Goal: Information Seeking & Learning: Learn about a topic

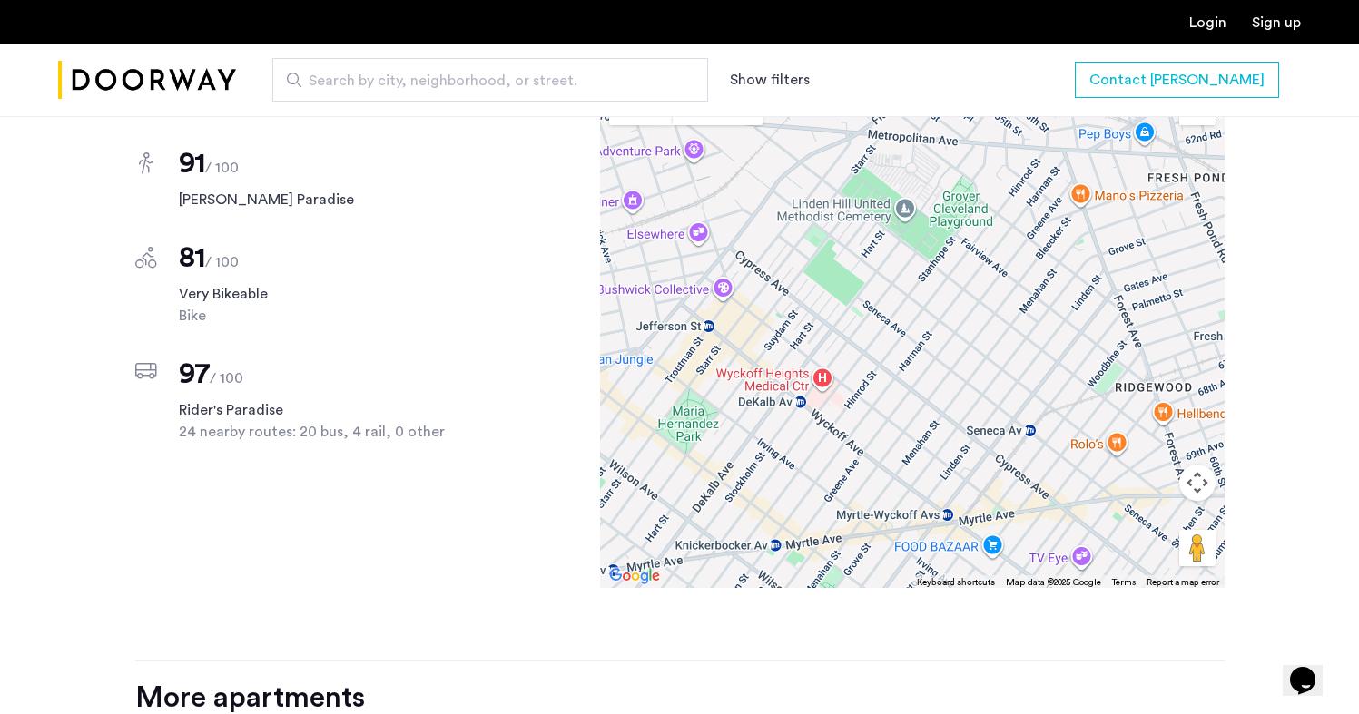
scroll to position [1146, 0]
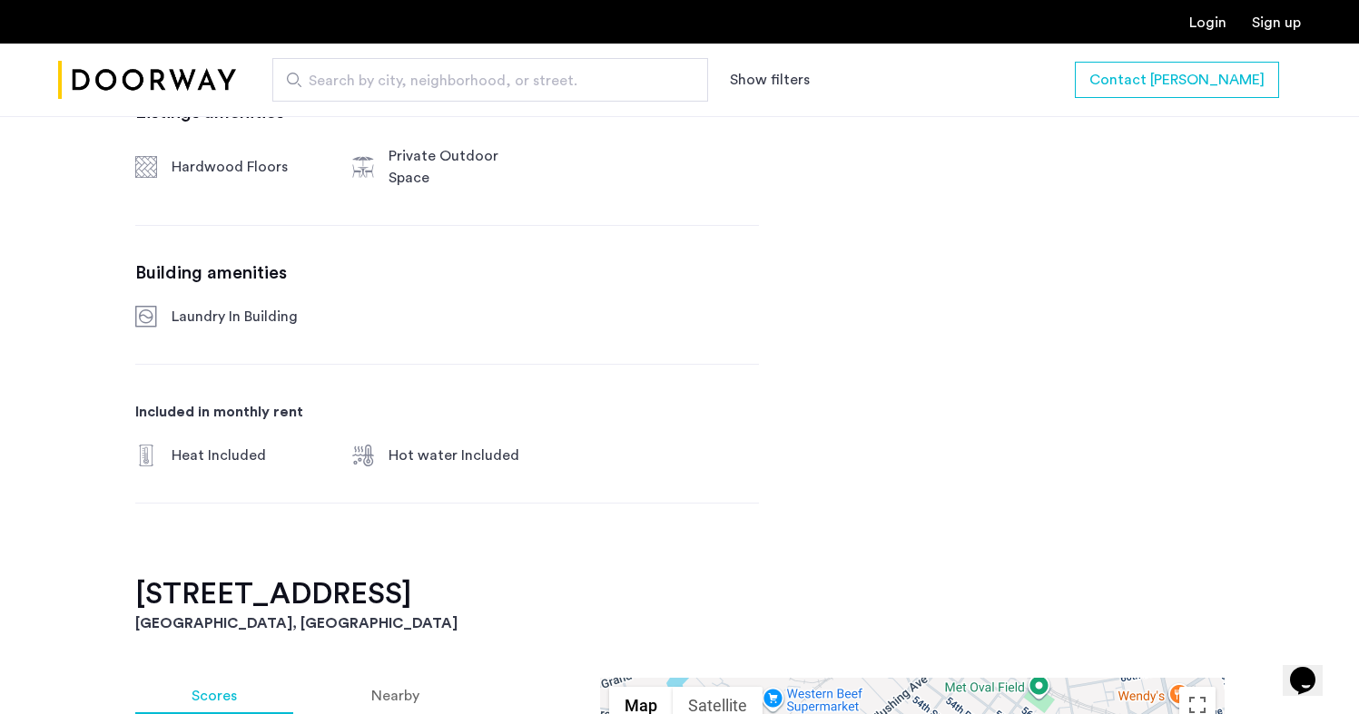
click at [187, 72] on img "Cazamio Logo" at bounding box center [147, 80] width 178 height 68
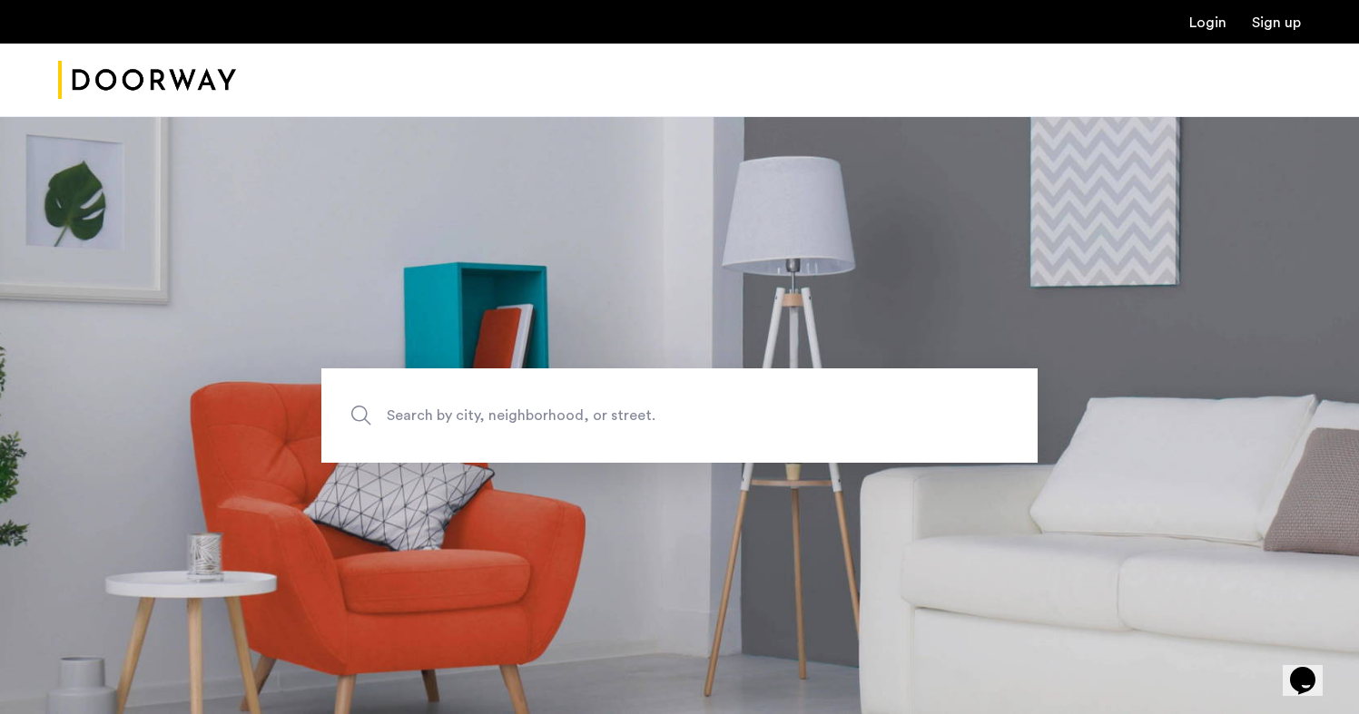
click at [458, 409] on span "Search by city, neighborhood, or street." at bounding box center [637, 415] width 501 height 25
click at [458, 409] on input "Search by city, neighborhood, or street." at bounding box center [679, 416] width 716 height 94
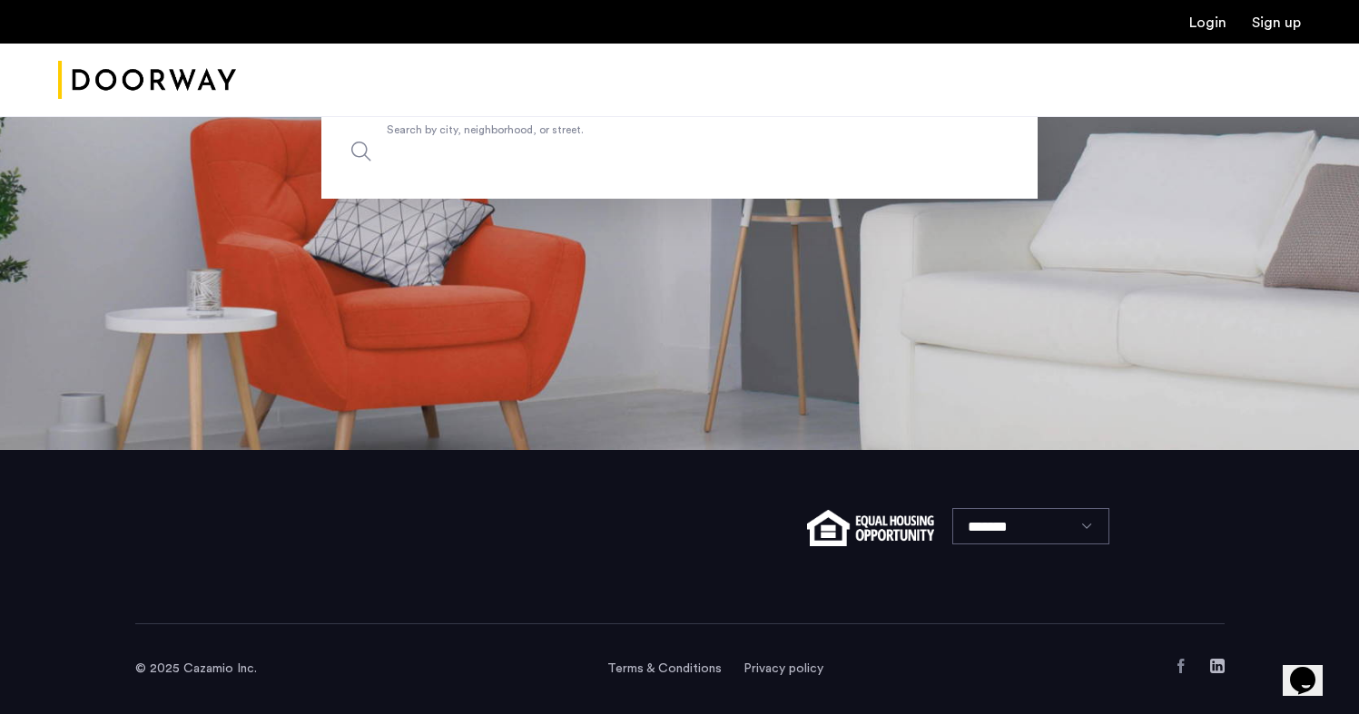
scroll to position [264, 0]
type input "*"
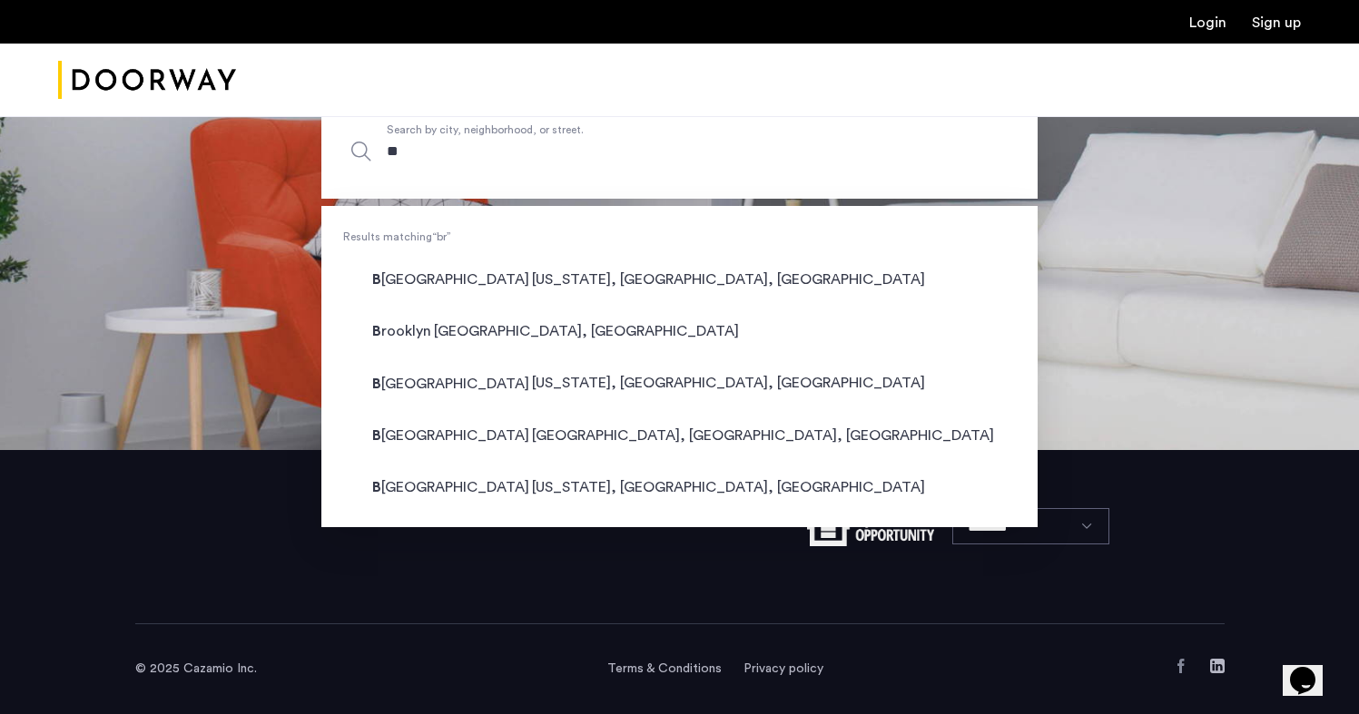
type input "*"
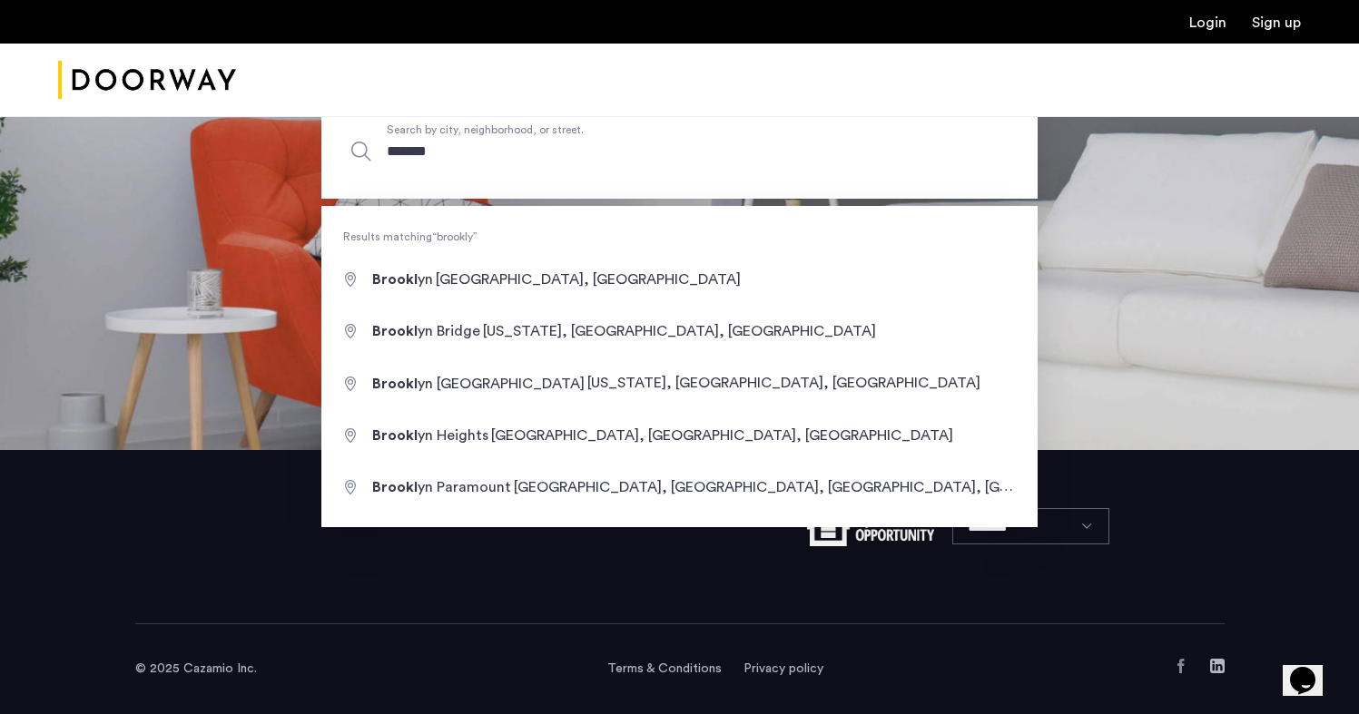
type input "********"
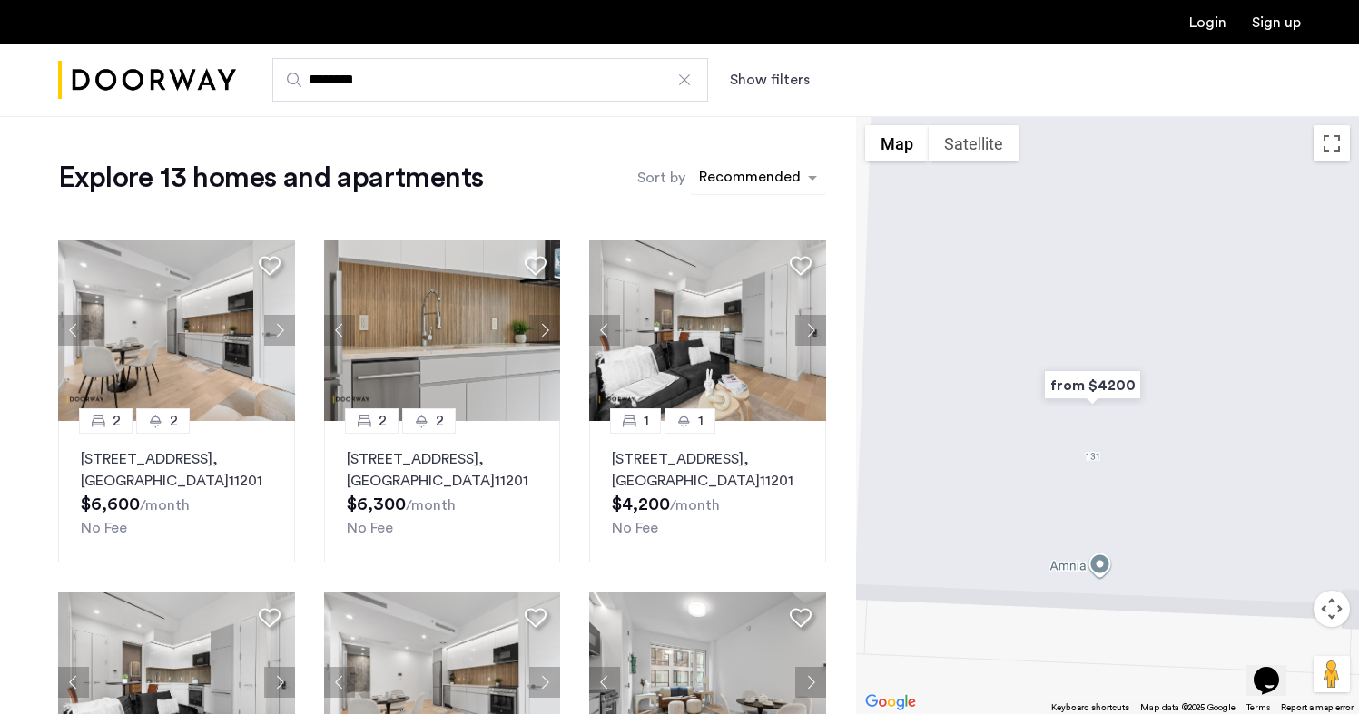
click at [819, 189] on div "Recommended" at bounding box center [758, 178] width 136 height 33
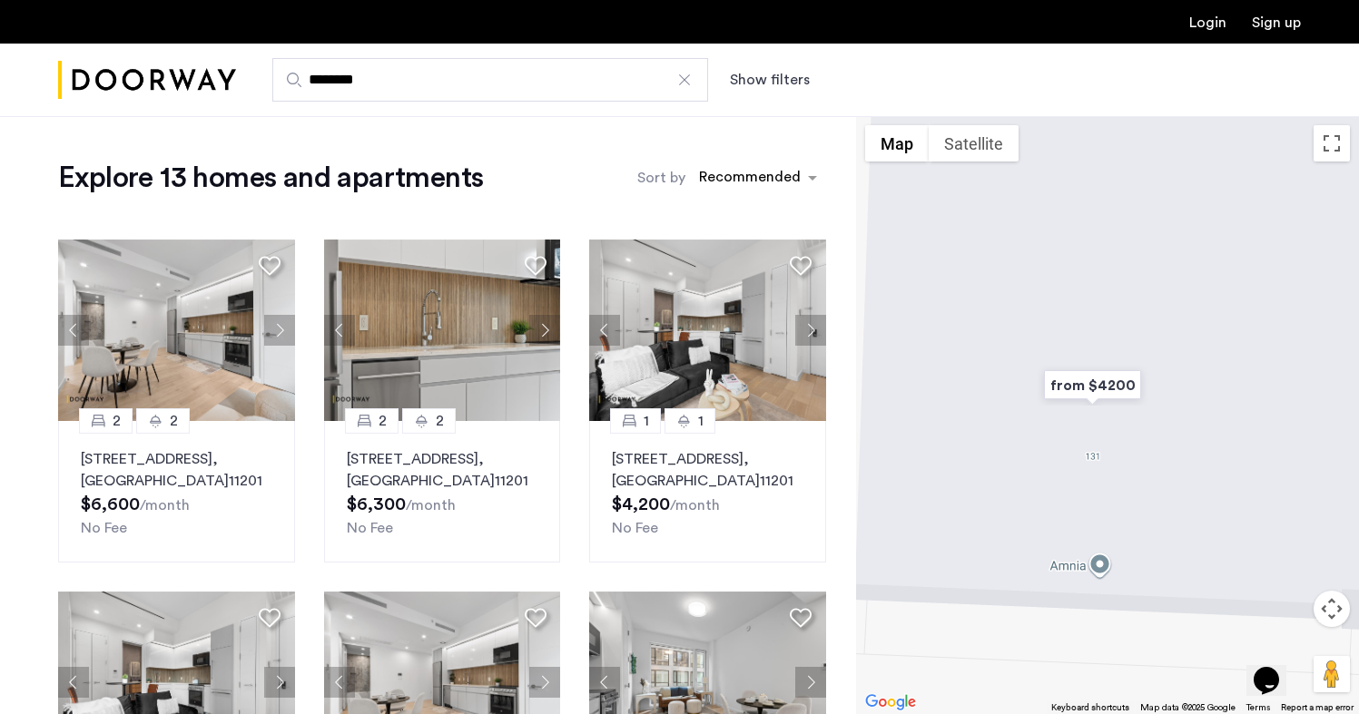
click at [774, 64] on div "******** Show filters" at bounding box center [768, 80] width 1065 height 44
click at [774, 77] on button "Show filters" at bounding box center [770, 80] width 80 height 22
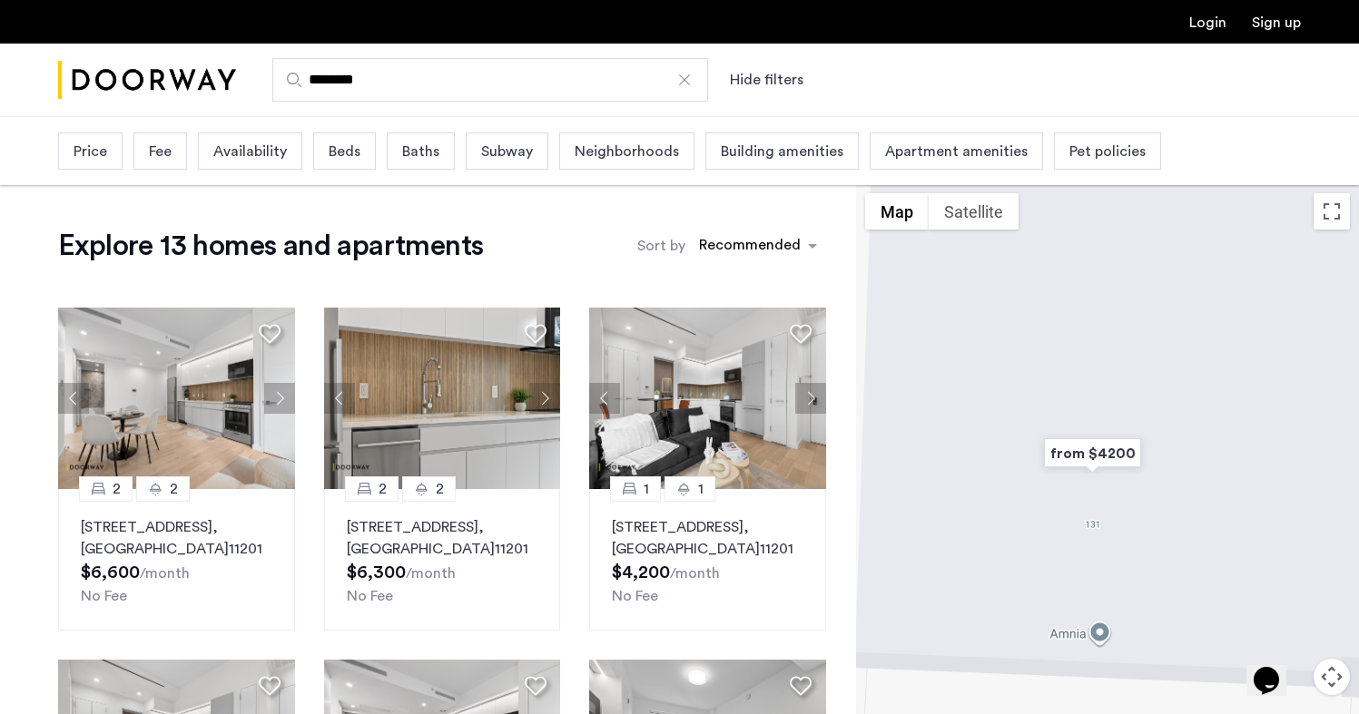
click at [339, 143] on span "Beds" at bounding box center [345, 152] width 32 height 22
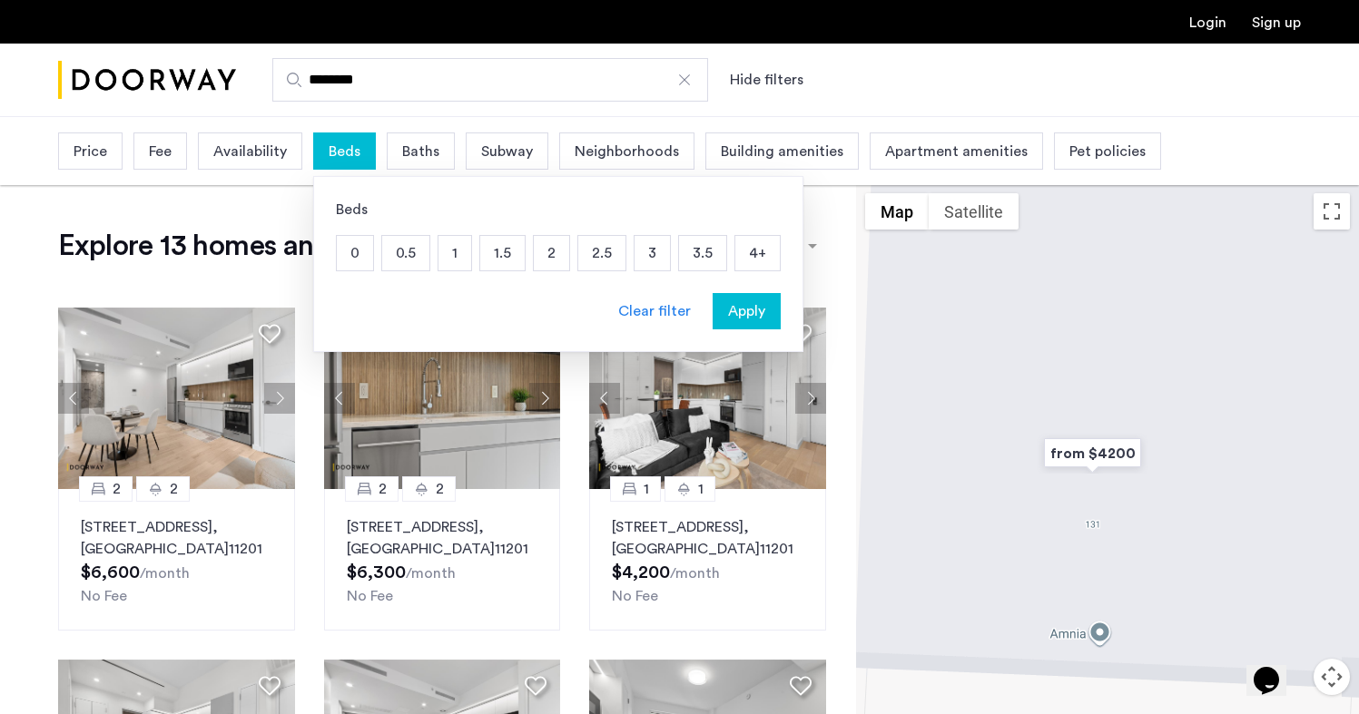
click at [543, 254] on p "2" at bounding box center [551, 253] width 35 height 34
click at [746, 303] on span "Apply" at bounding box center [746, 311] width 37 height 22
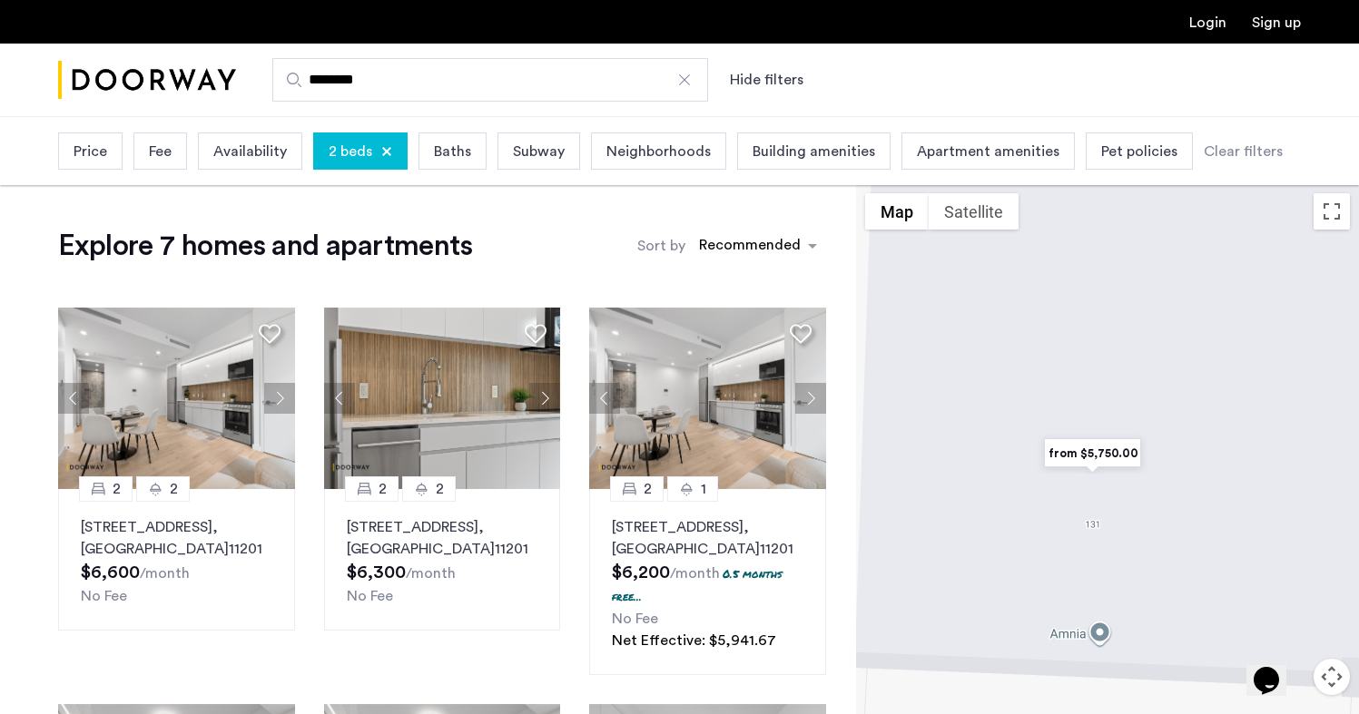
click at [474, 159] on div "Baths" at bounding box center [452, 151] width 68 height 37
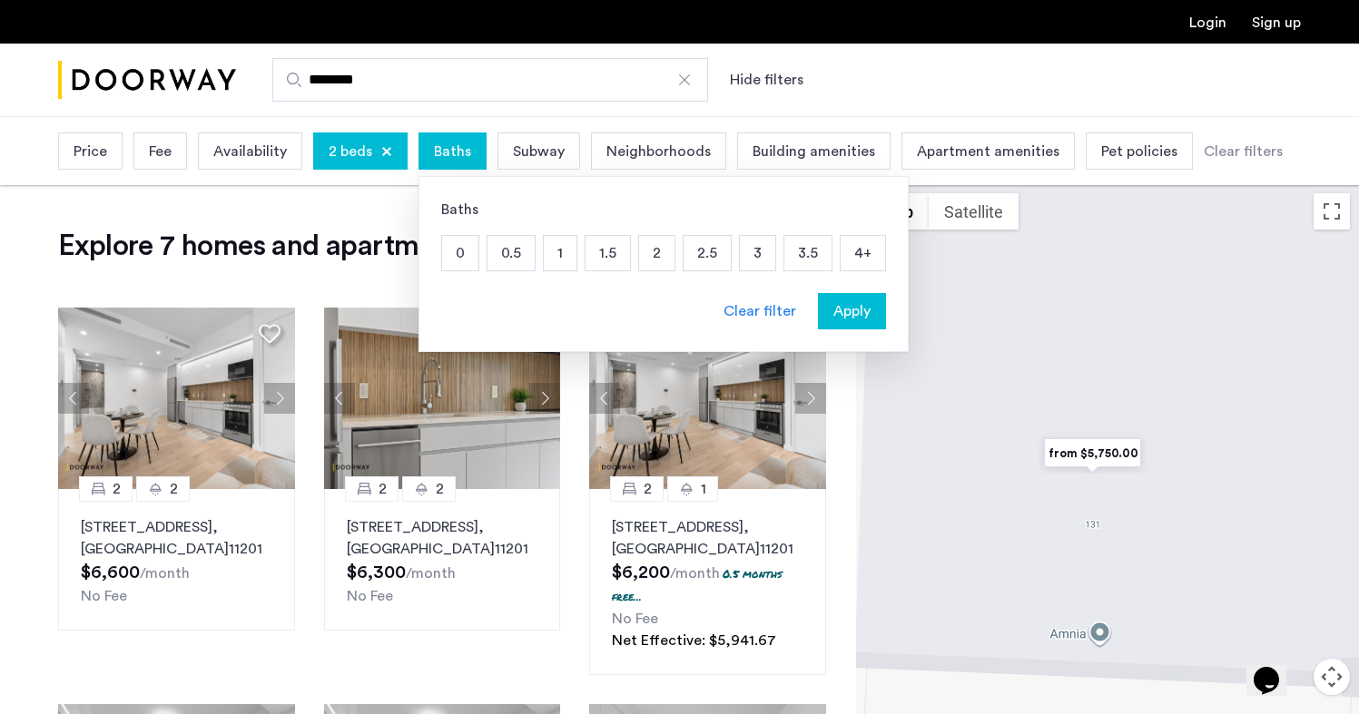
click at [848, 310] on span "Apply" at bounding box center [851, 311] width 37 height 22
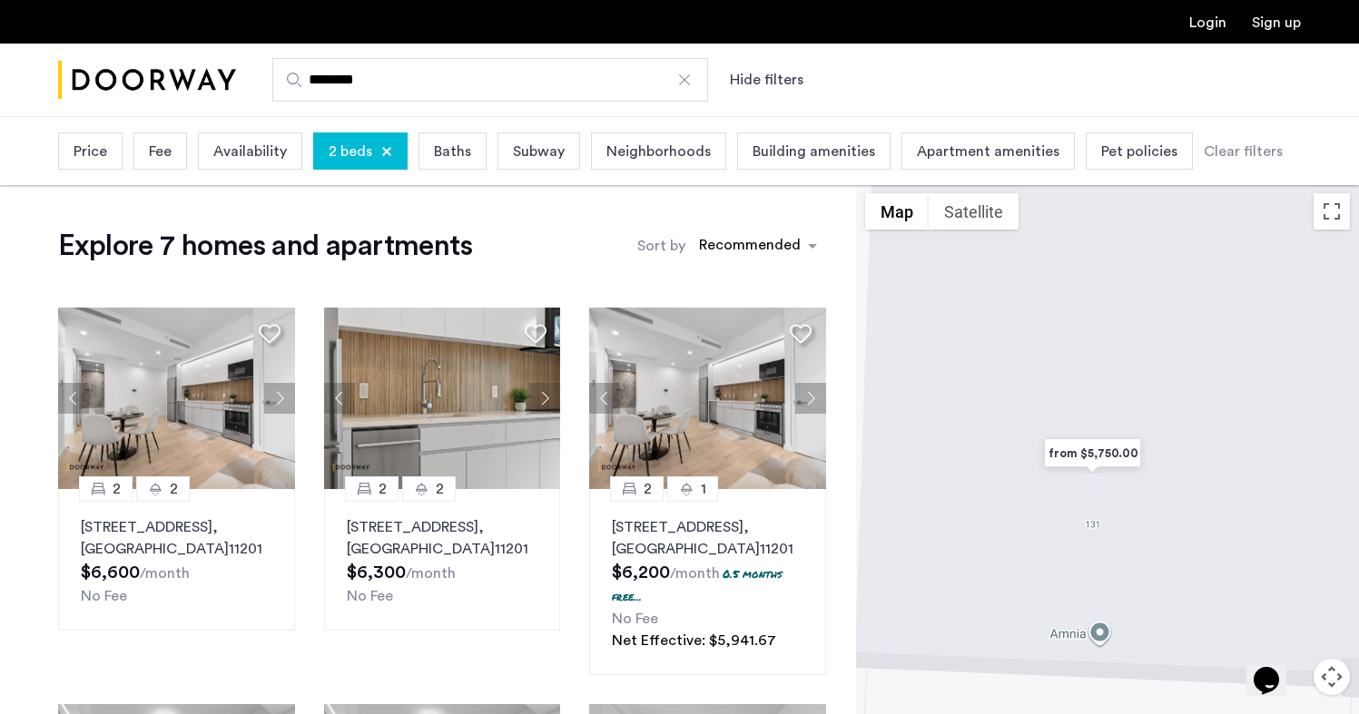
click at [108, 151] on div "Price" at bounding box center [90, 151] width 64 height 37
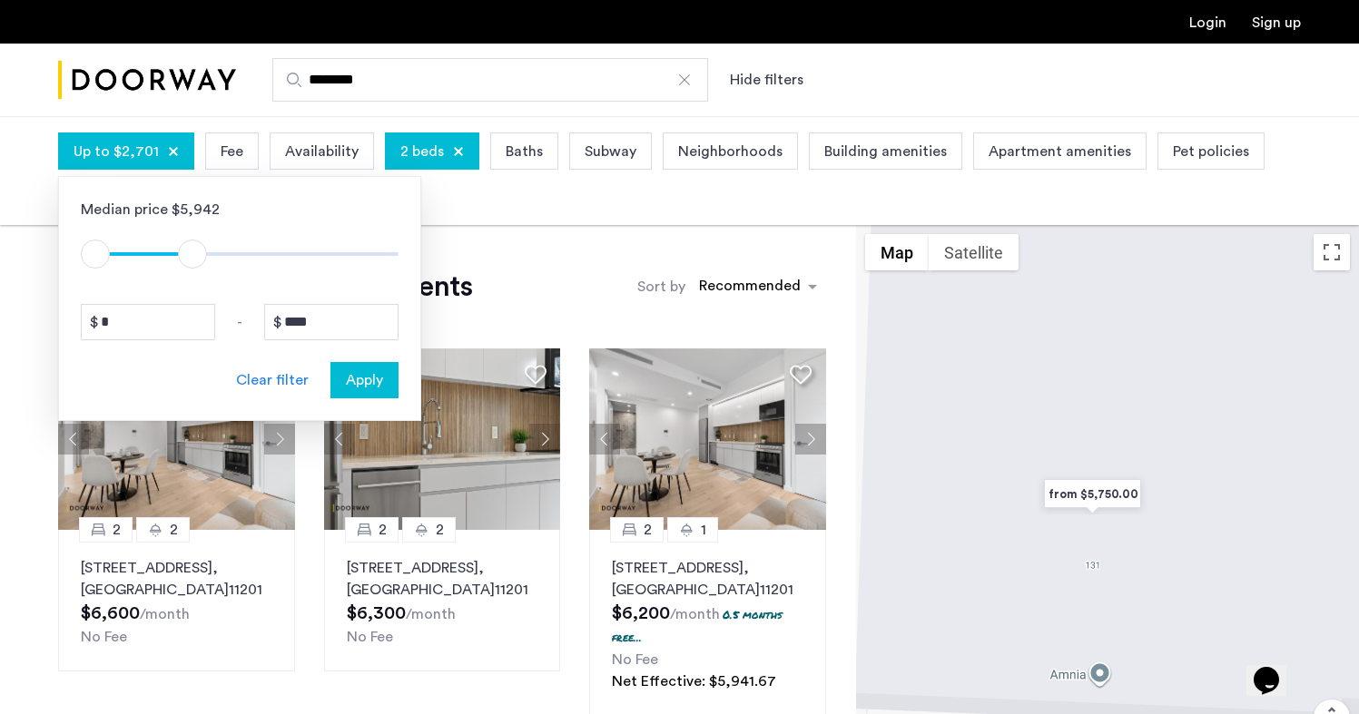
type input "****"
drag, startPoint x: 379, startPoint y: 254, endPoint x: 197, endPoint y: 249, distance: 181.6
click at [197, 249] on span "ngx-slider-max" at bounding box center [196, 254] width 29 height 29
click at [368, 384] on span "Apply" at bounding box center [364, 380] width 37 height 22
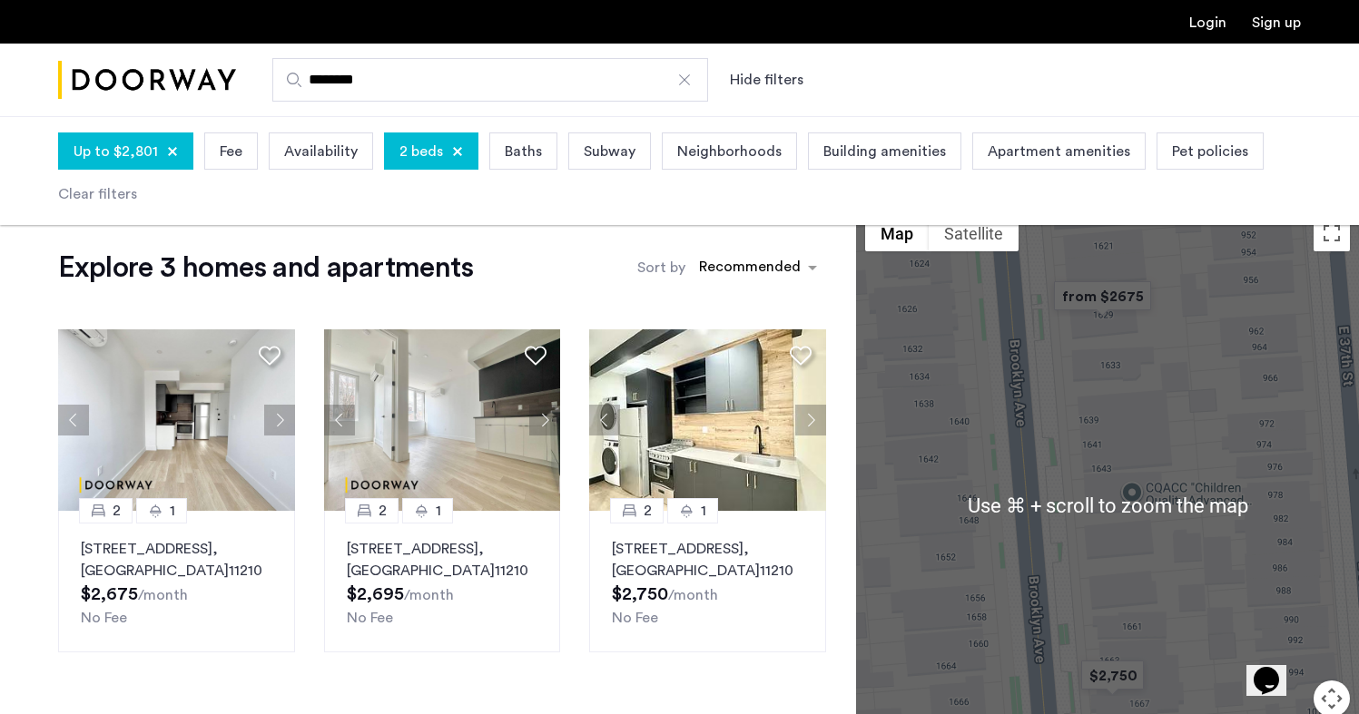
scroll to position [22, 0]
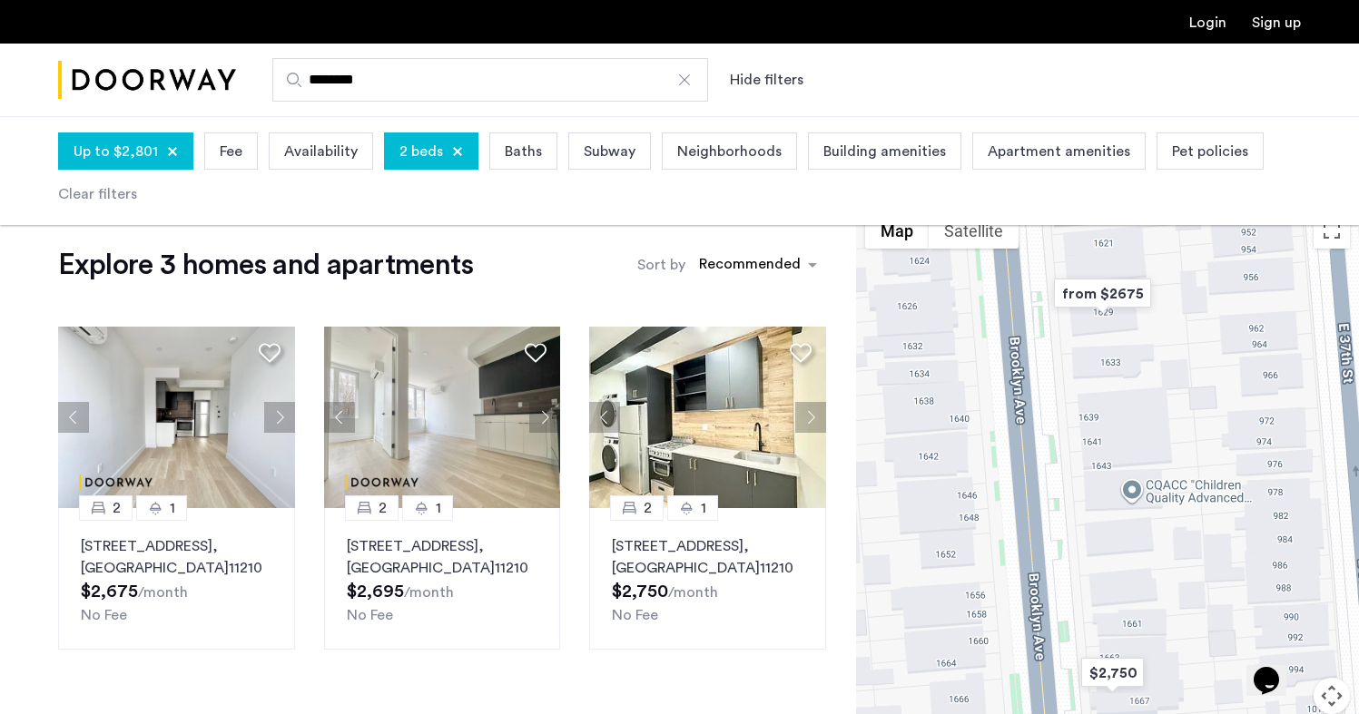
click at [1340, 701] on button "Map camera controls" at bounding box center [1332, 696] width 36 height 36
click at [1292, 649] on div "Opens Chat This icon Opens the chat window." at bounding box center [1276, 649] width 44 height 0
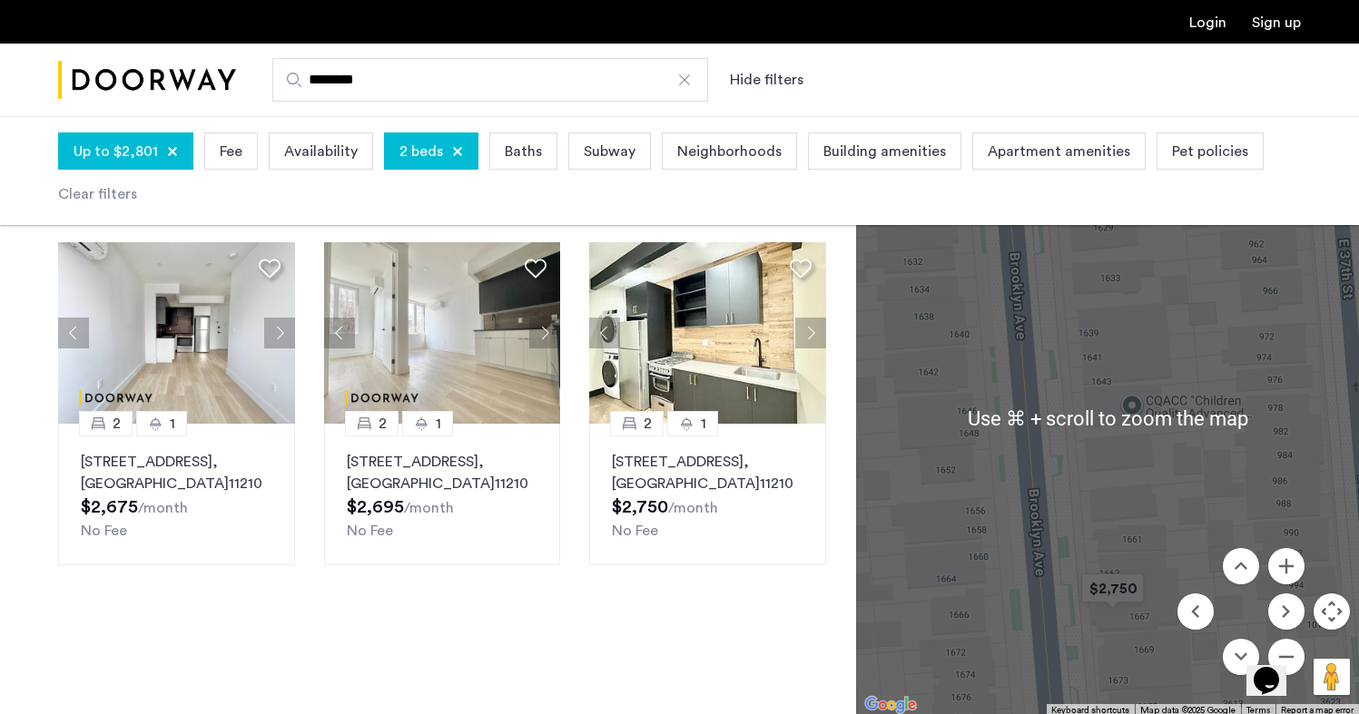
scroll to position [13, 0]
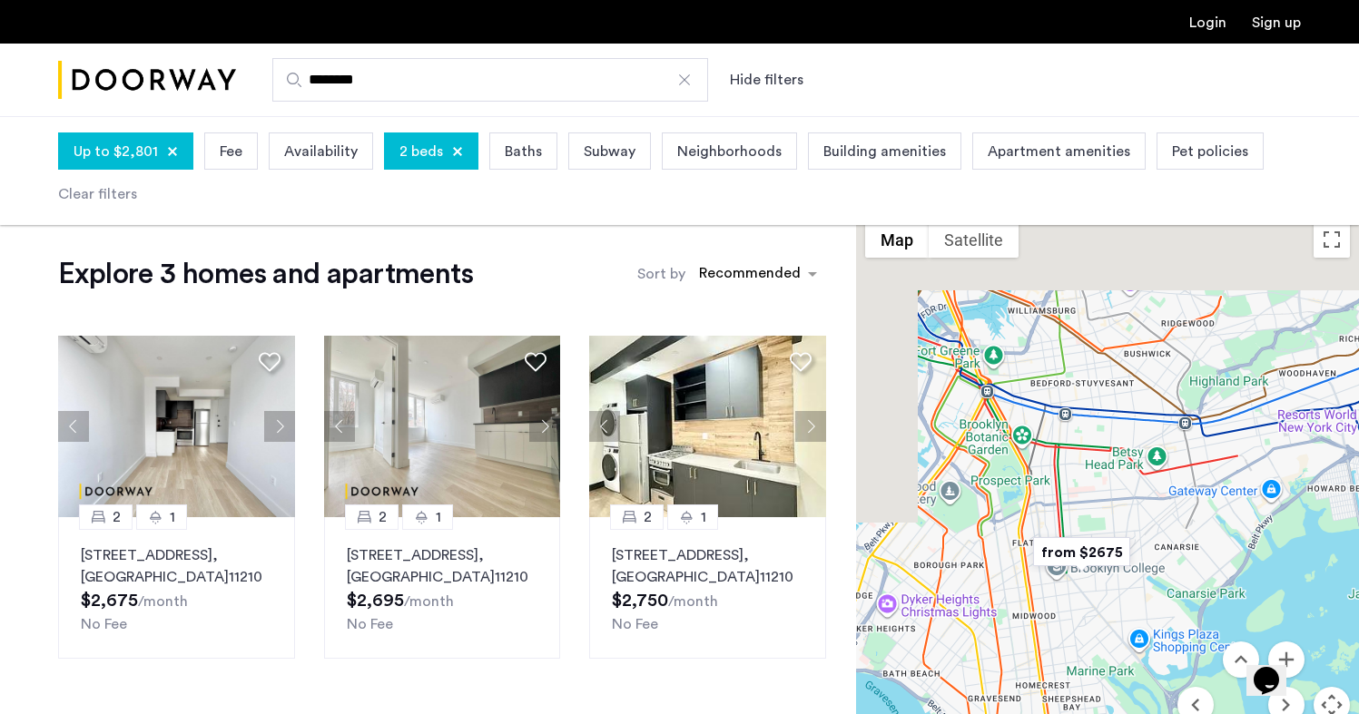
drag, startPoint x: 1037, startPoint y: 446, endPoint x: 1109, endPoint y: 525, distance: 107.3
click at [1108, 525] on div at bounding box center [1107, 511] width 503 height 598
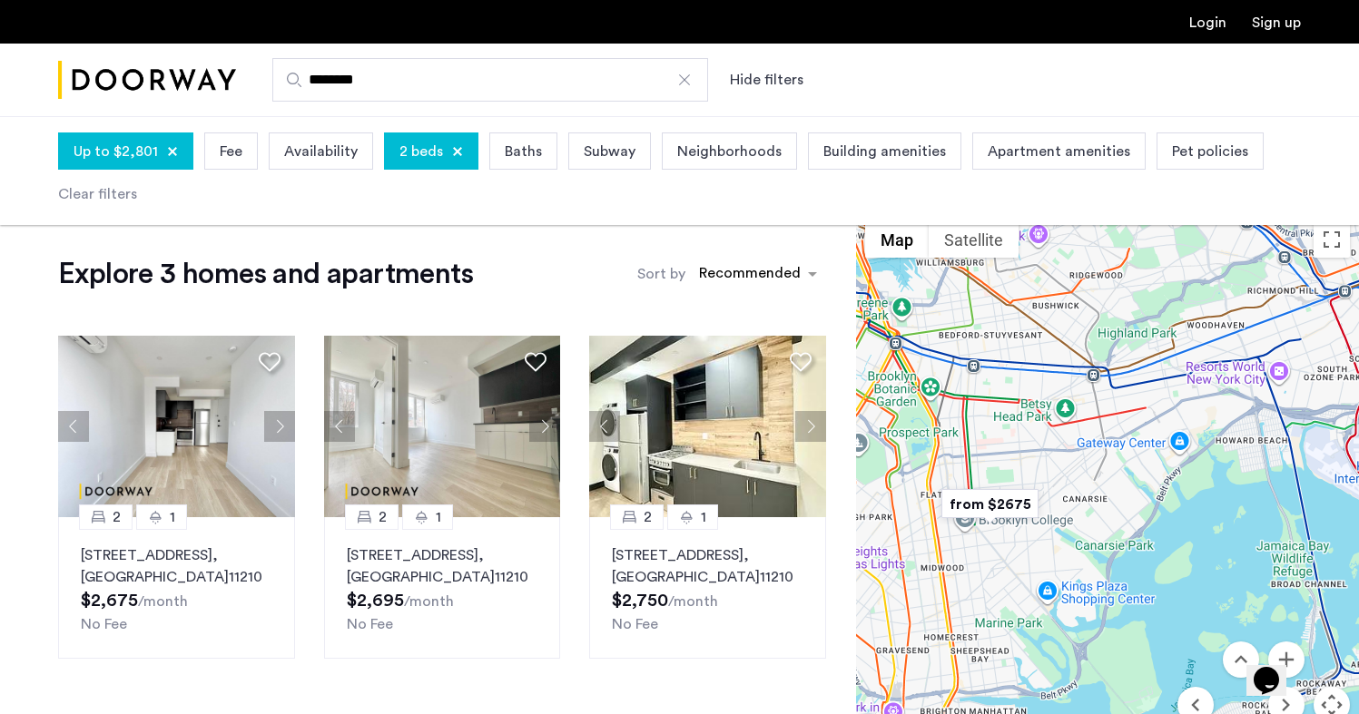
drag, startPoint x: 1025, startPoint y: 497, endPoint x: 1069, endPoint y: 487, distance: 45.6
click at [1069, 487] on div at bounding box center [1107, 511] width 503 height 598
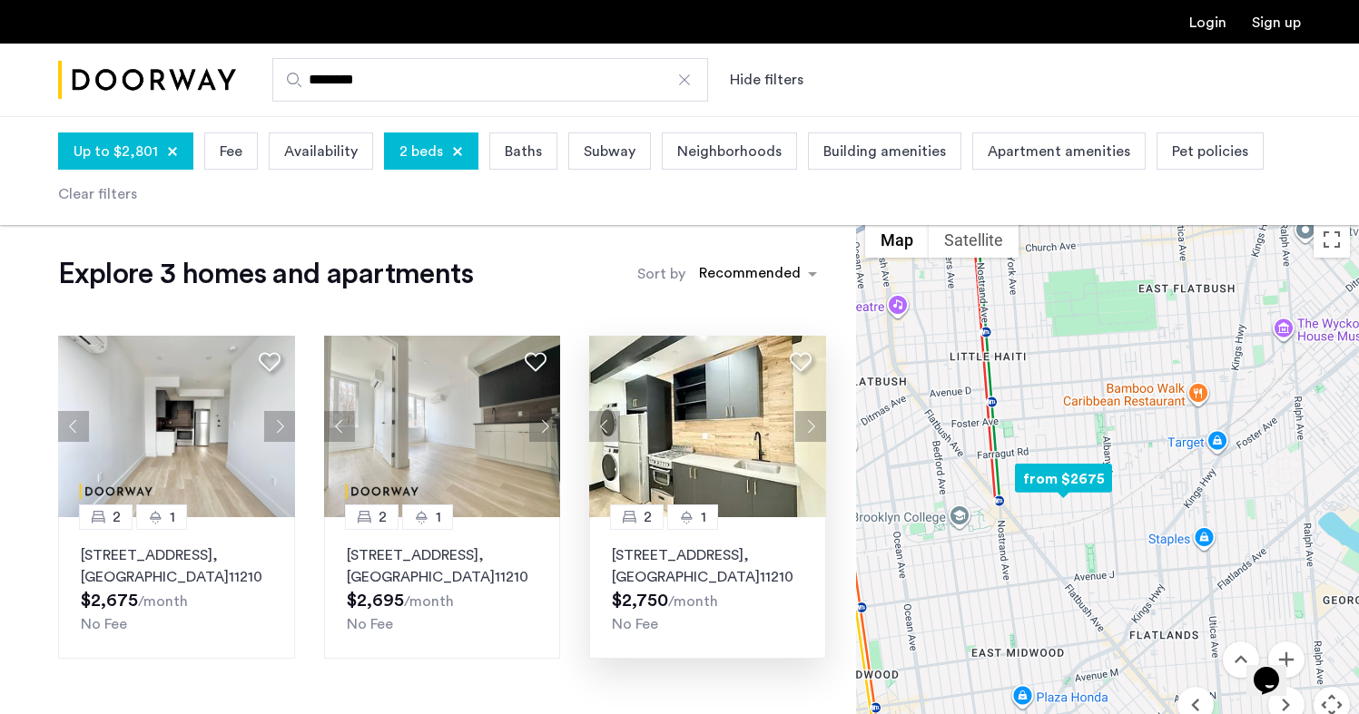
click at [807, 438] on button "Next apartment" at bounding box center [810, 426] width 31 height 31
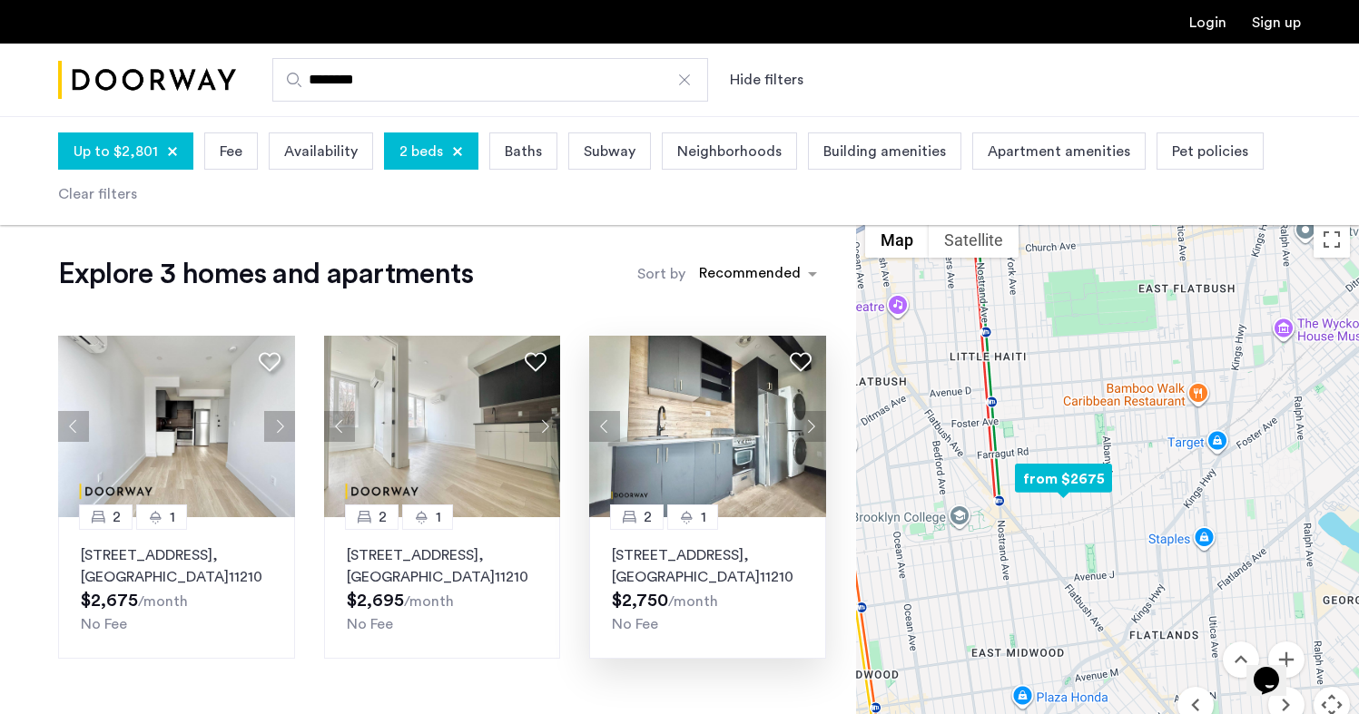
click at [807, 438] on button "Next apartment" at bounding box center [810, 426] width 31 height 31
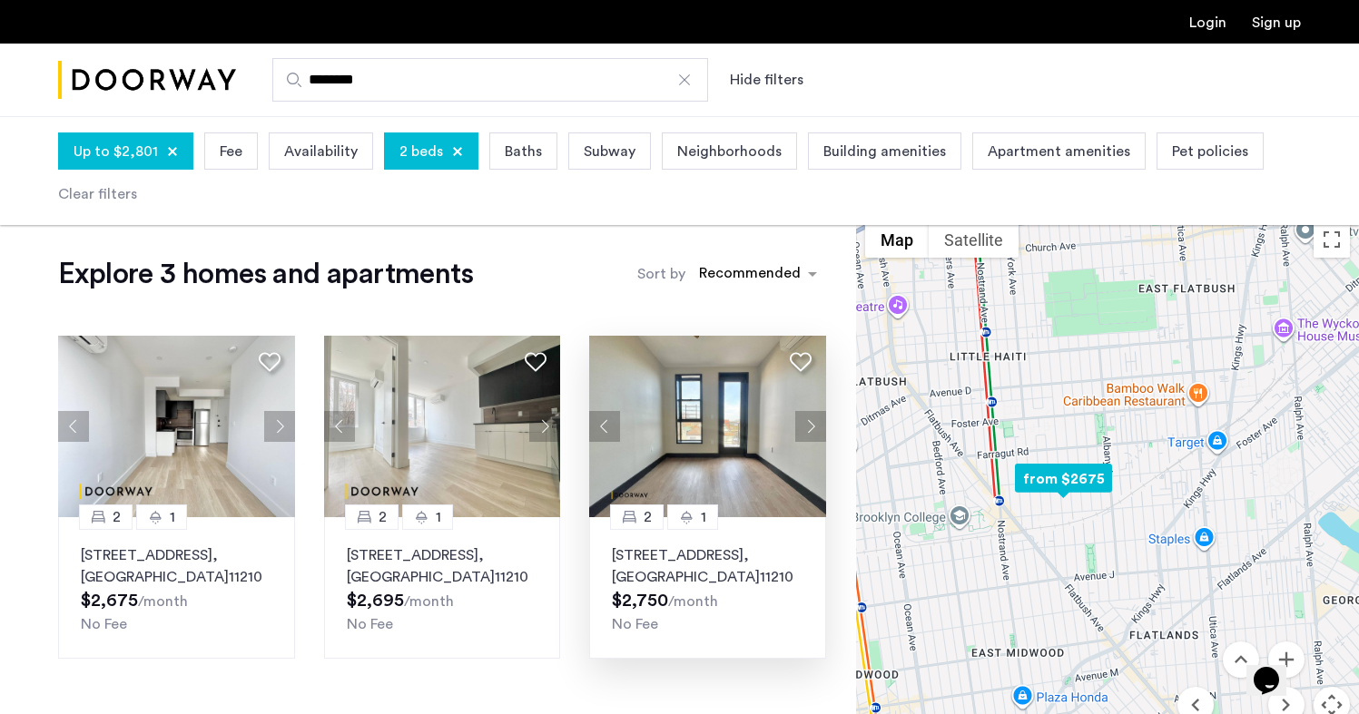
click at [807, 438] on button "Next apartment" at bounding box center [810, 426] width 31 height 31
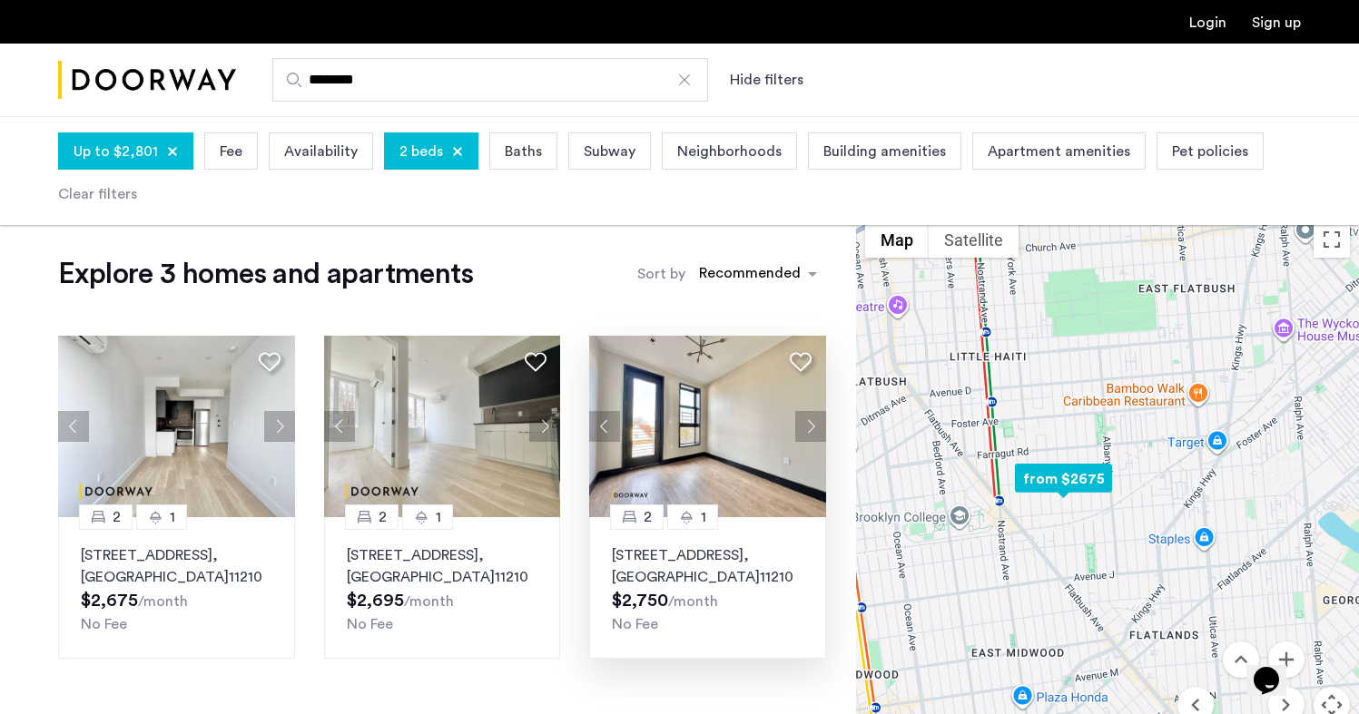
click at [807, 438] on button "Next apartment" at bounding box center [810, 426] width 31 height 31
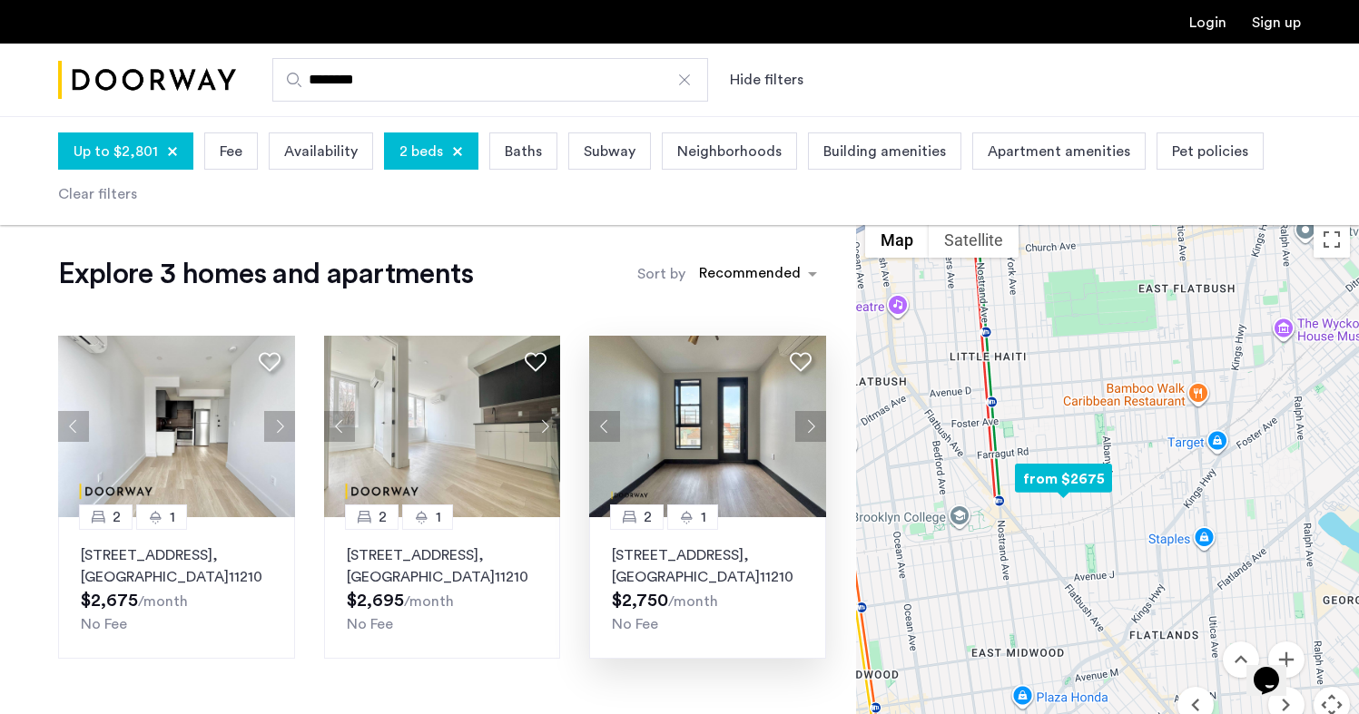
click at [807, 438] on button "Next apartment" at bounding box center [810, 426] width 31 height 31
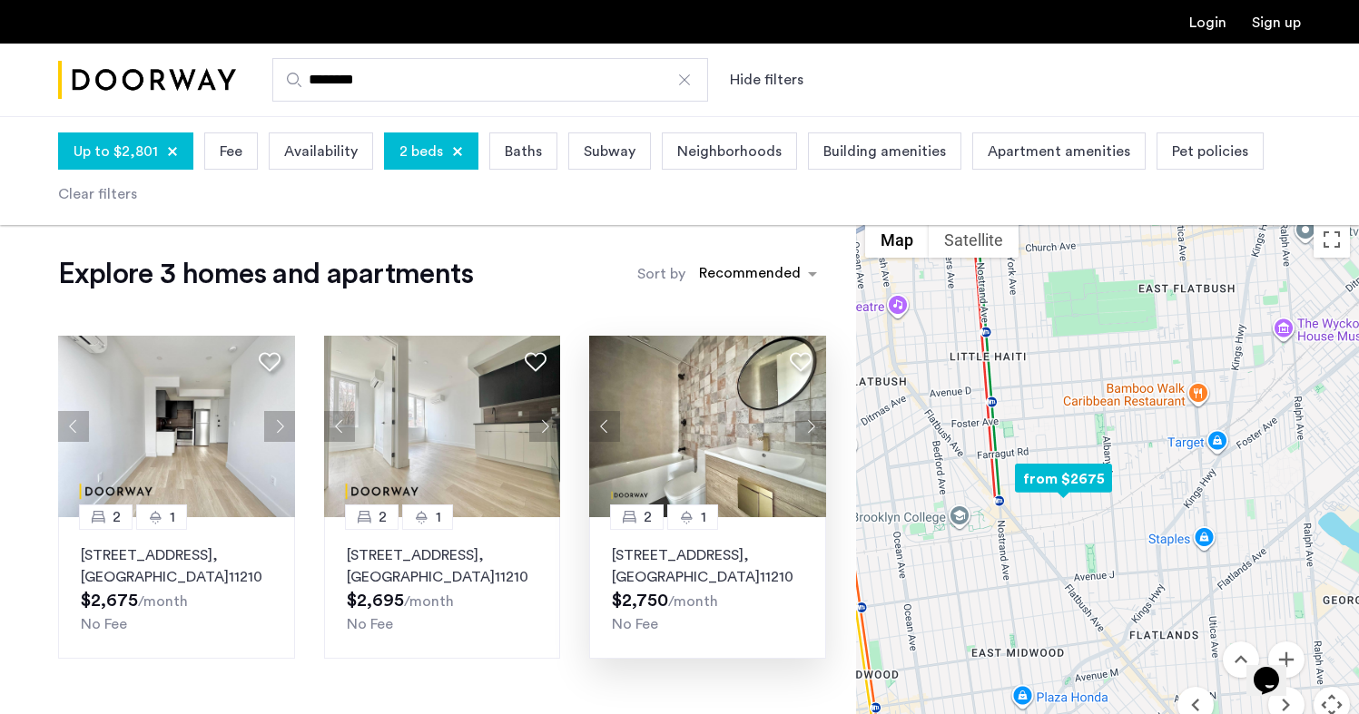
click at [807, 438] on button "Next apartment" at bounding box center [810, 426] width 31 height 31
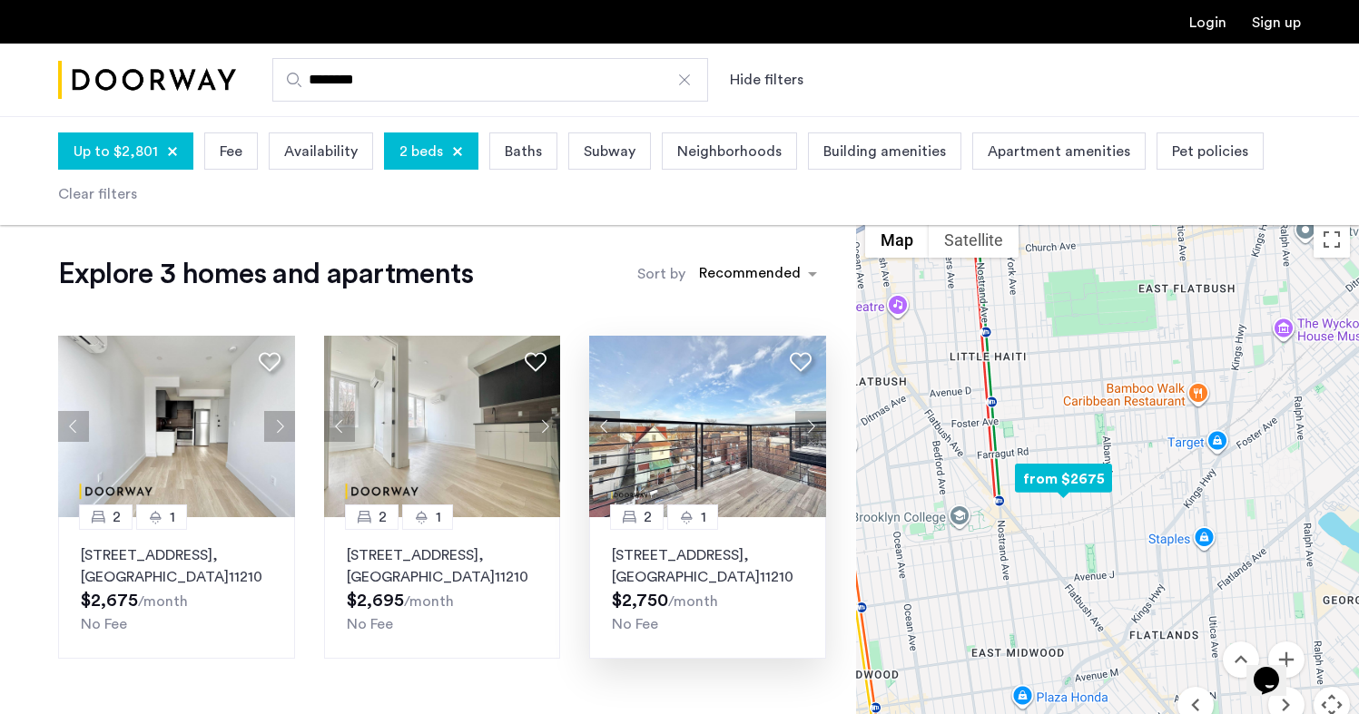
click at [807, 438] on button "Next apartment" at bounding box center [810, 426] width 31 height 31
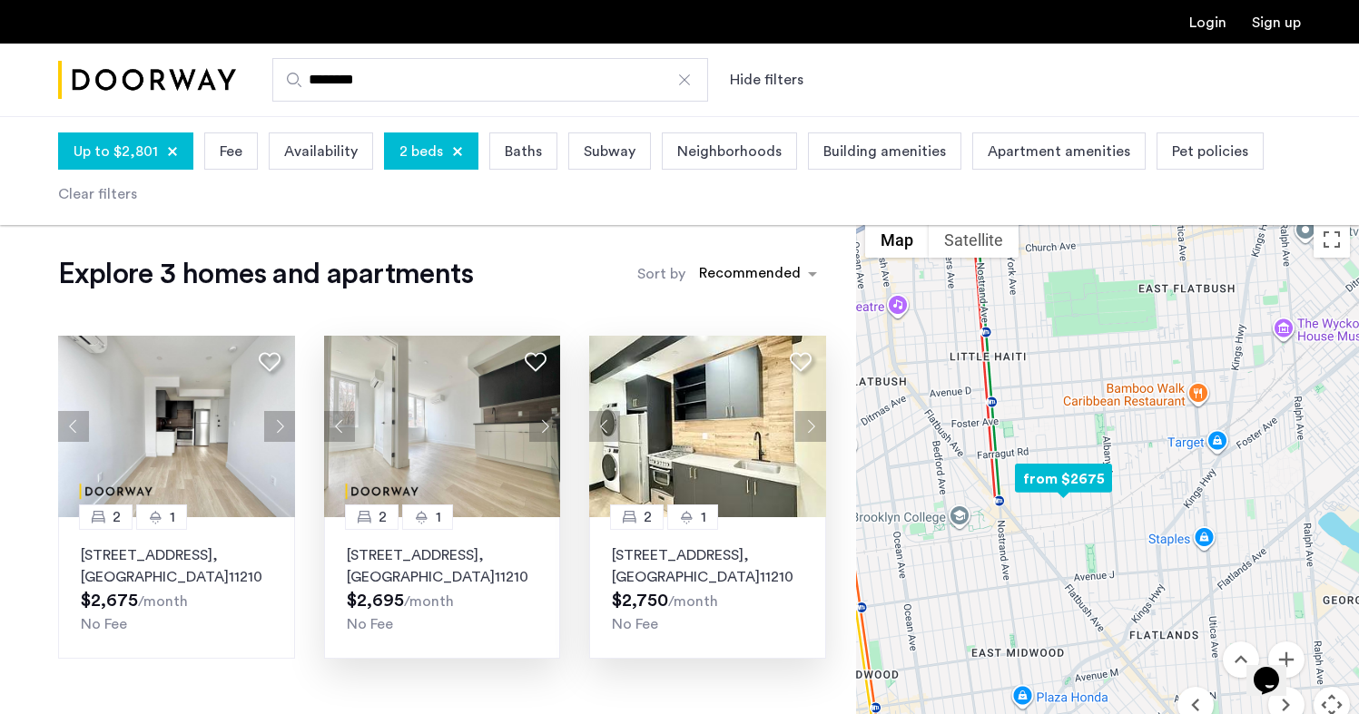
click at [546, 436] on button "Next apartment" at bounding box center [544, 426] width 31 height 31
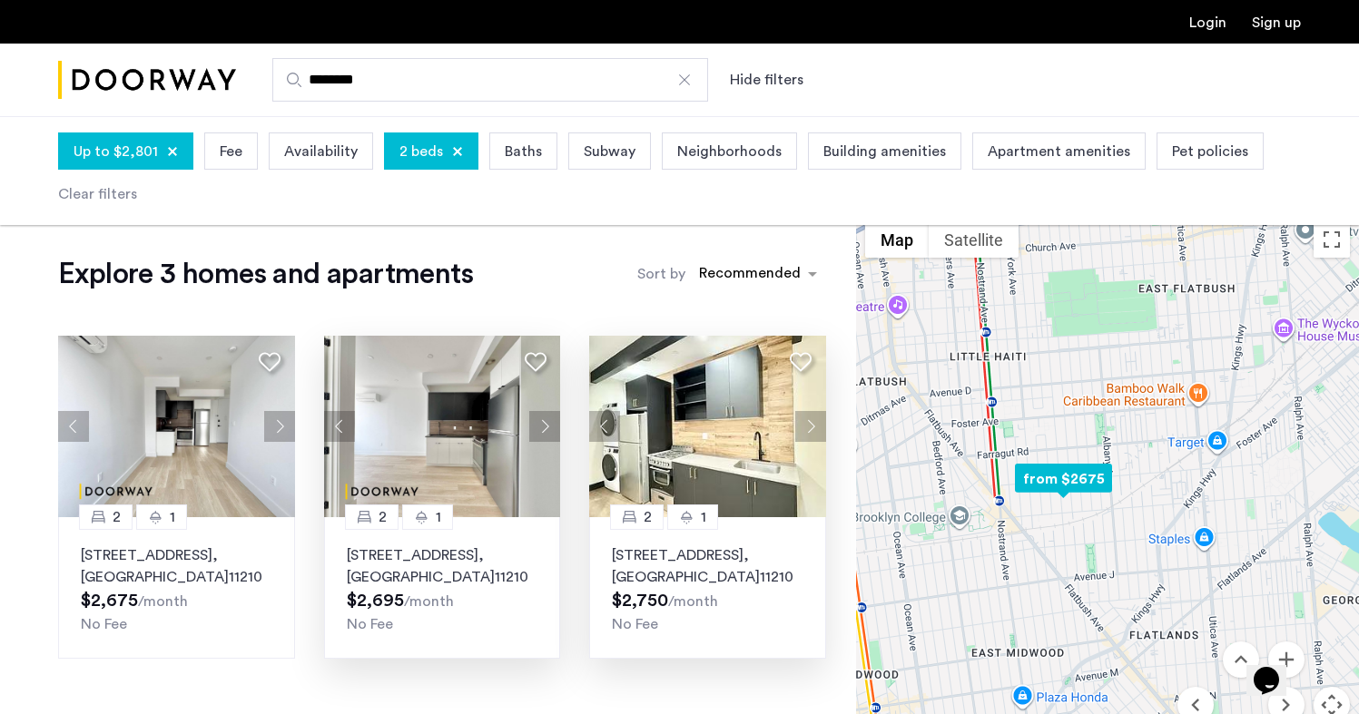
click at [467, 464] on img at bounding box center [442, 427] width 237 height 182
click at [725, 426] on img at bounding box center [707, 427] width 237 height 182
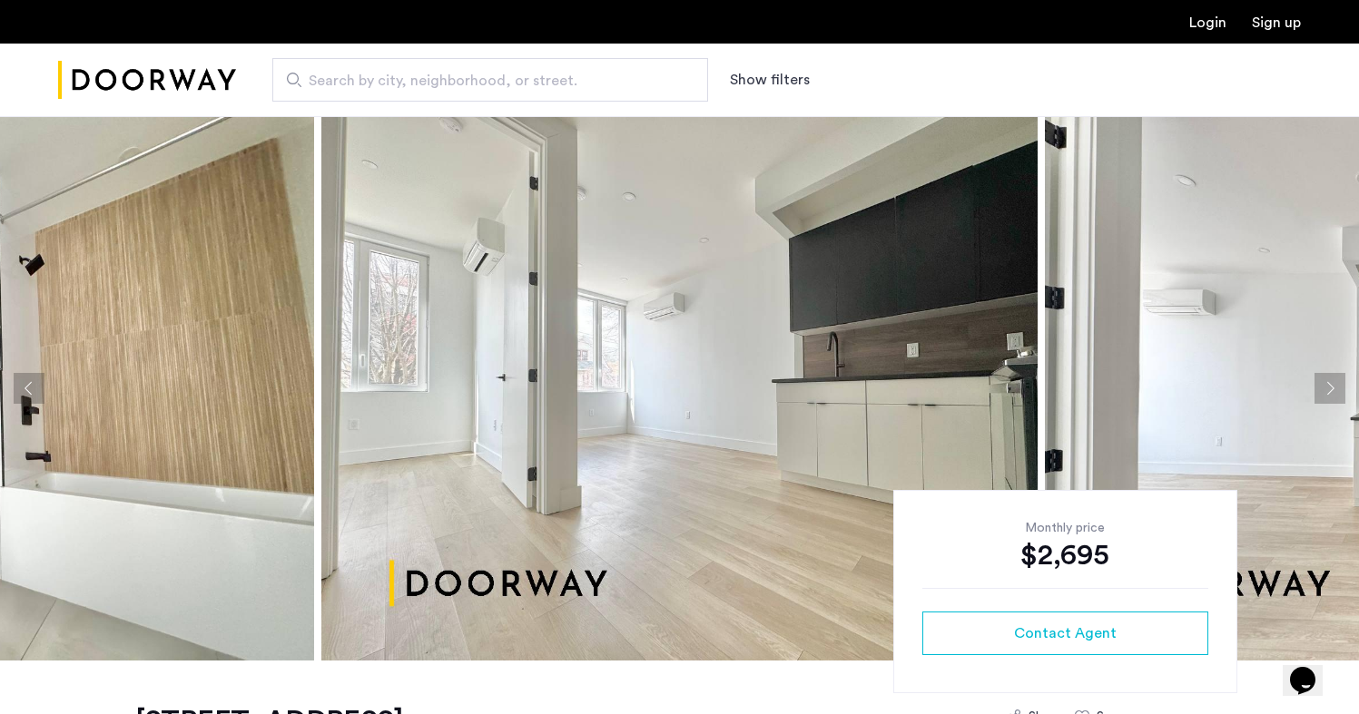
click at [1336, 383] on button "Next apartment" at bounding box center [1329, 388] width 31 height 31
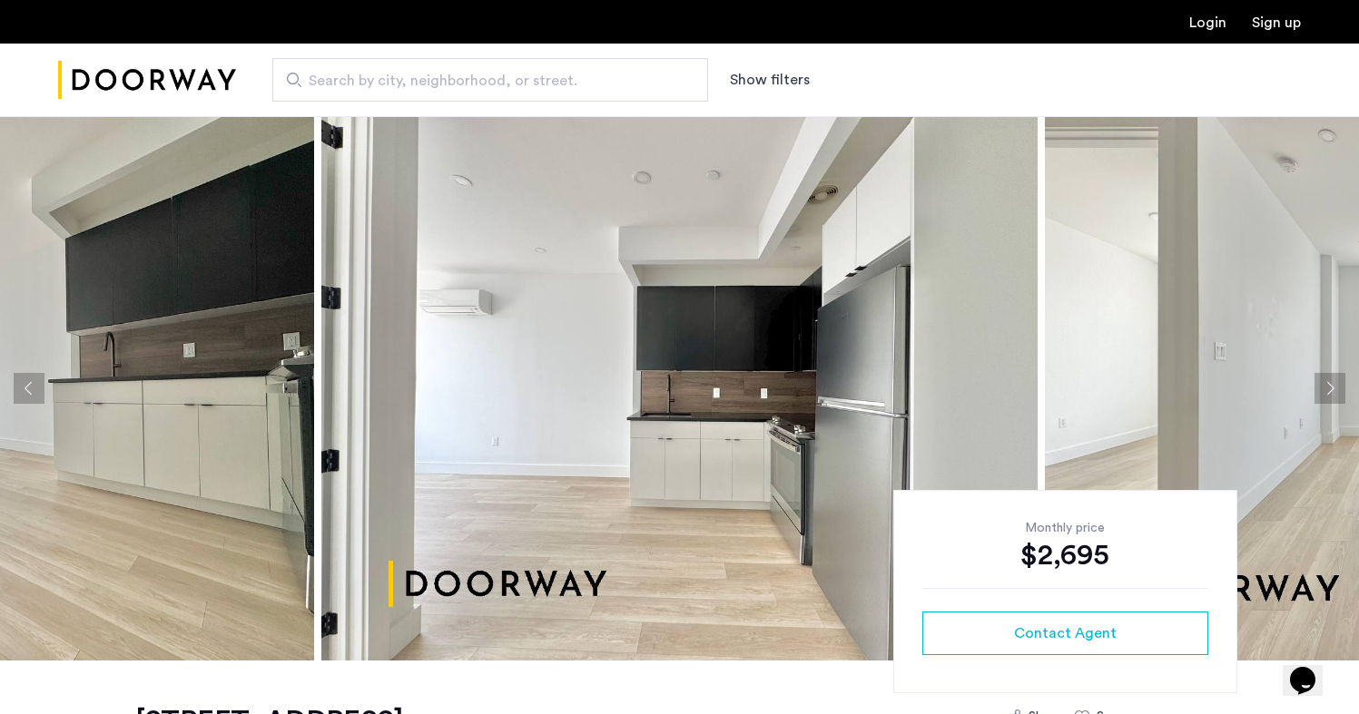
click at [1336, 383] on button "Next apartment" at bounding box center [1329, 388] width 31 height 31
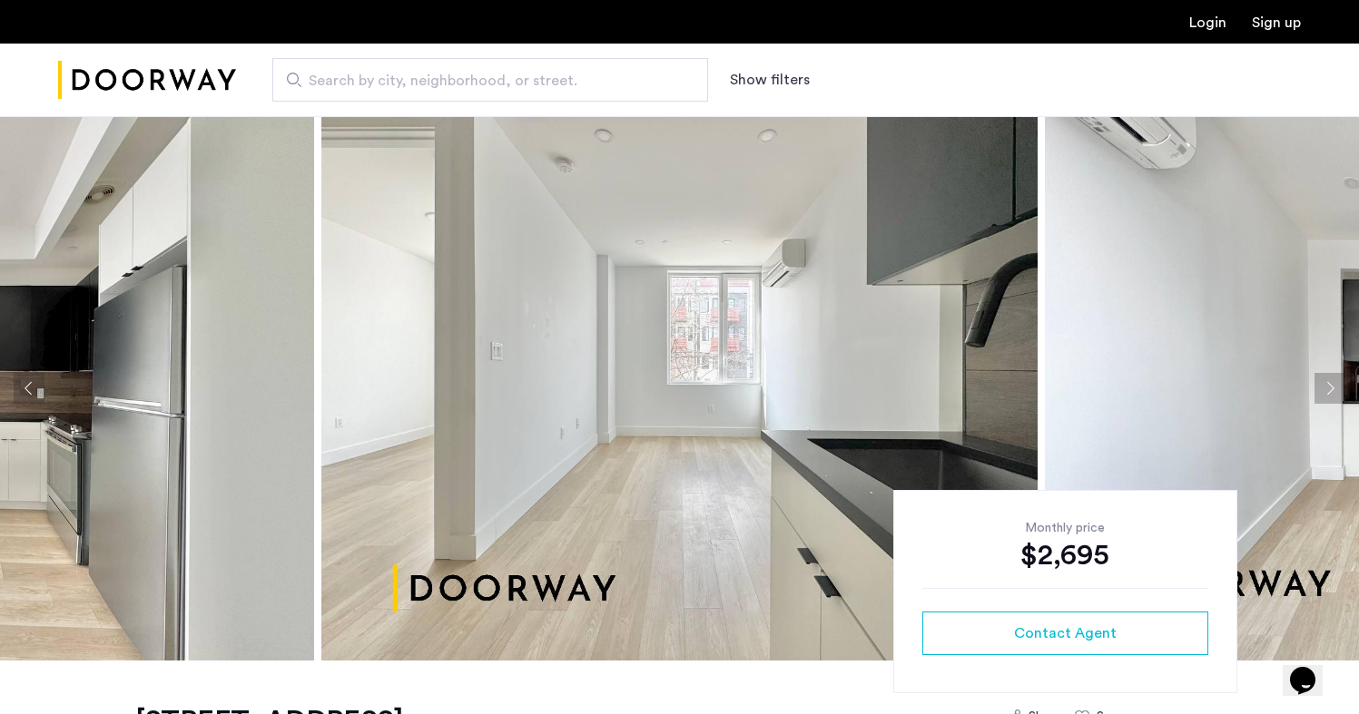
click at [1336, 383] on button "Next apartment" at bounding box center [1329, 388] width 31 height 31
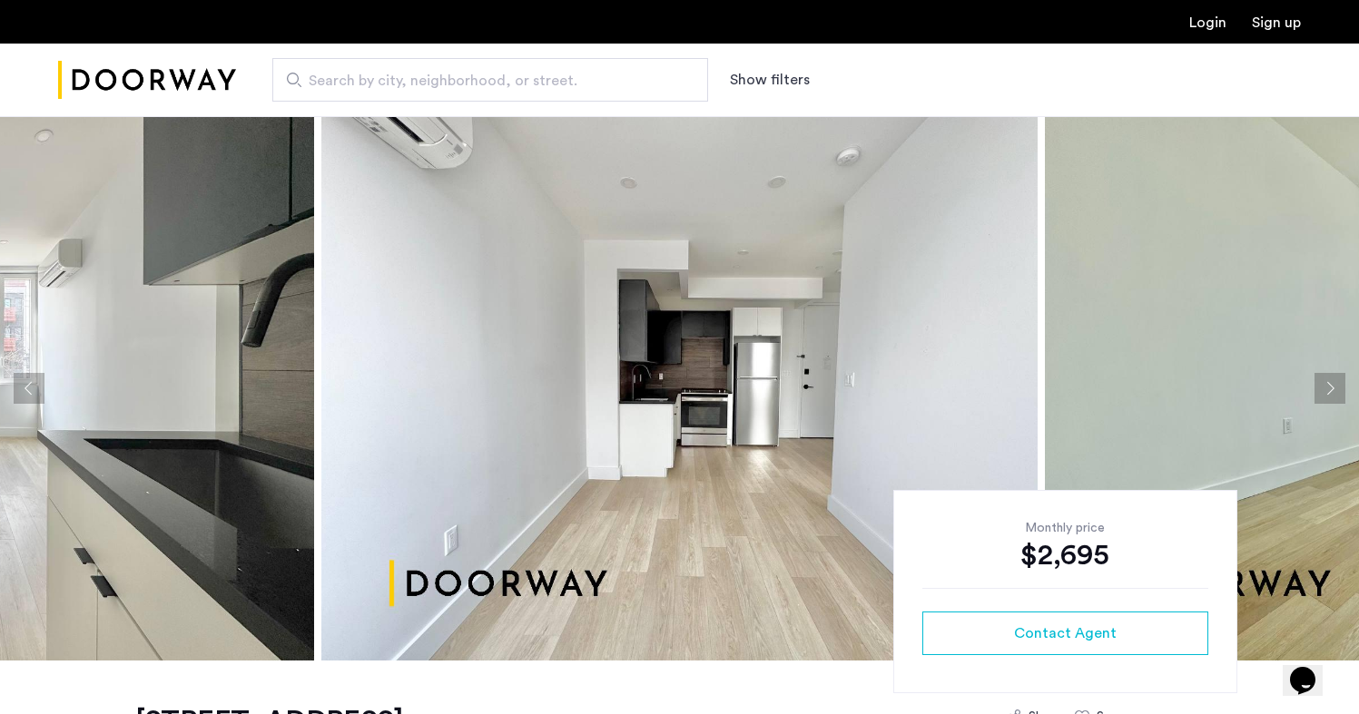
click at [1336, 383] on button "Next apartment" at bounding box center [1329, 388] width 31 height 31
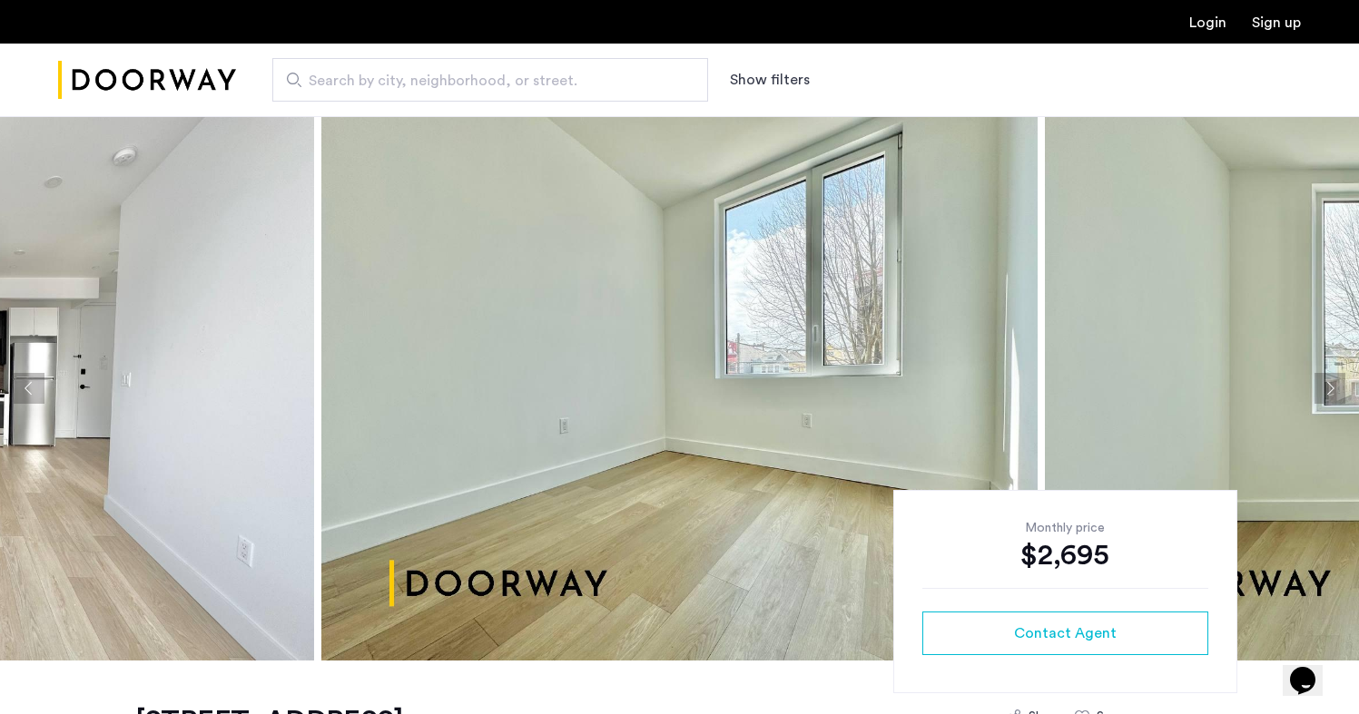
click at [1336, 383] on button "Next apartment" at bounding box center [1329, 388] width 31 height 31
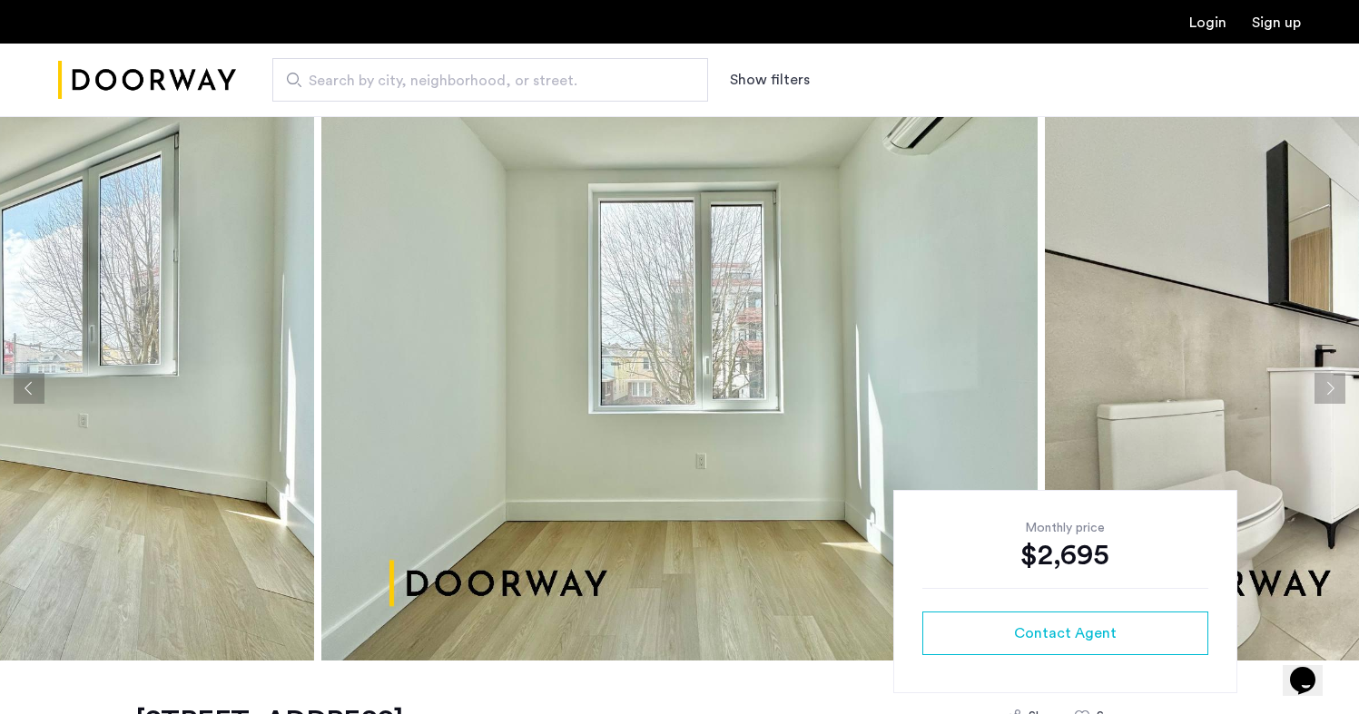
click at [1336, 383] on button "Next apartment" at bounding box center [1329, 388] width 31 height 31
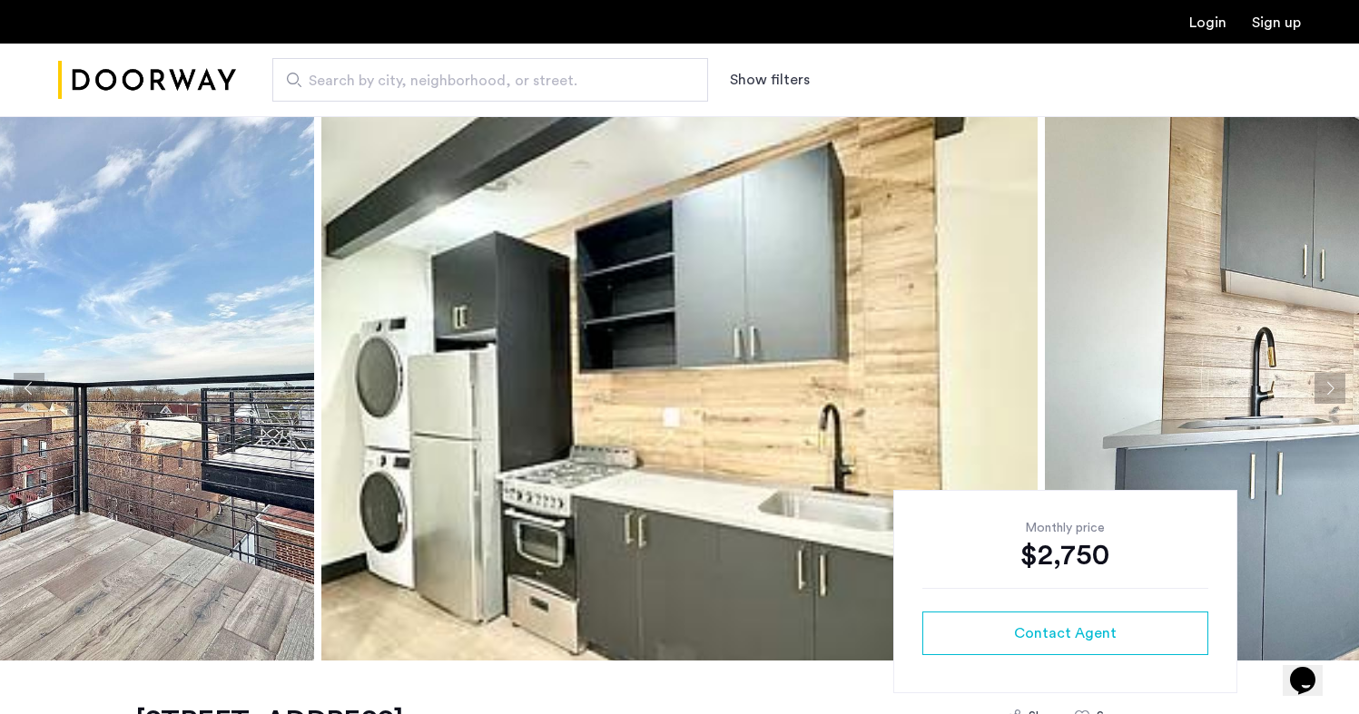
click at [1329, 393] on button "Next apartment" at bounding box center [1329, 388] width 31 height 31
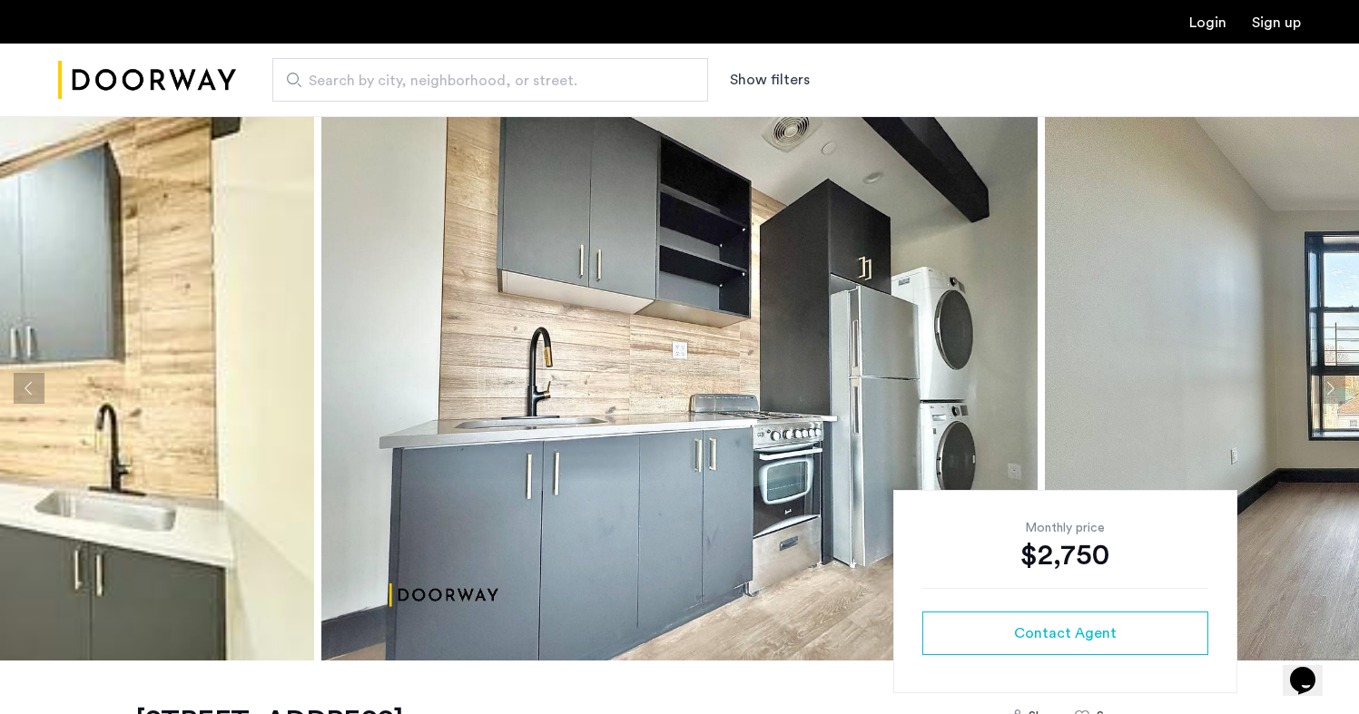
click at [1329, 393] on button "Next apartment" at bounding box center [1329, 388] width 31 height 31
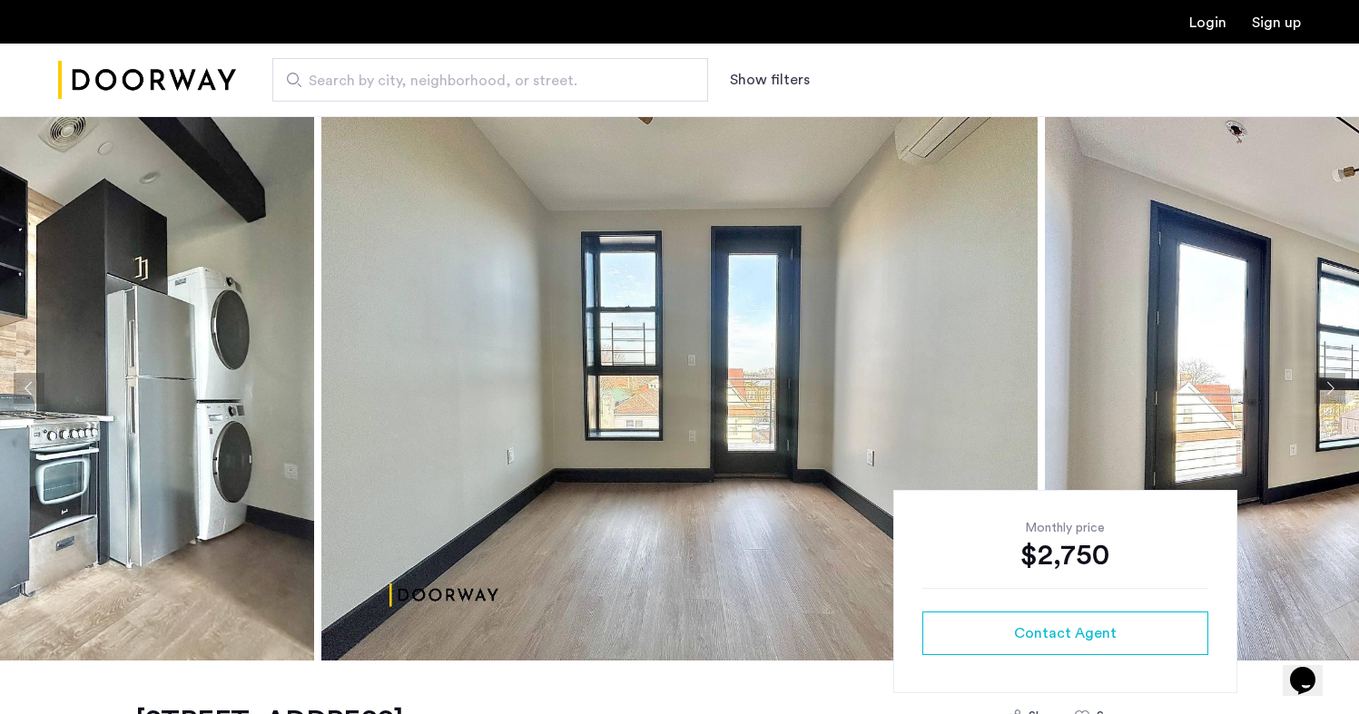
click at [1329, 393] on button "Next apartment" at bounding box center [1329, 388] width 31 height 31
